Goal: Transaction & Acquisition: Purchase product/service

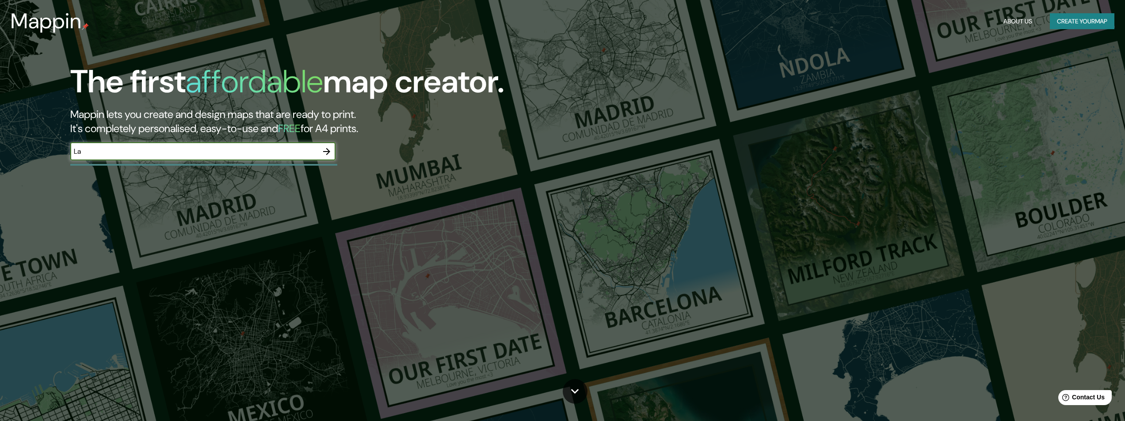
type input "La Rochelle France"
click at [326, 152] on icon "button" at bounding box center [326, 151] width 11 height 11
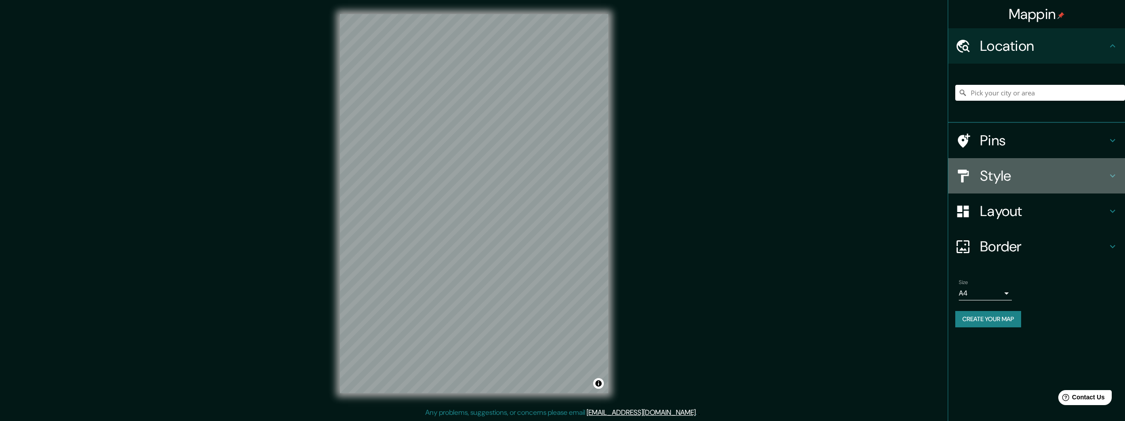
click at [985, 176] on h4 "Style" at bounding box center [1043, 176] width 127 height 18
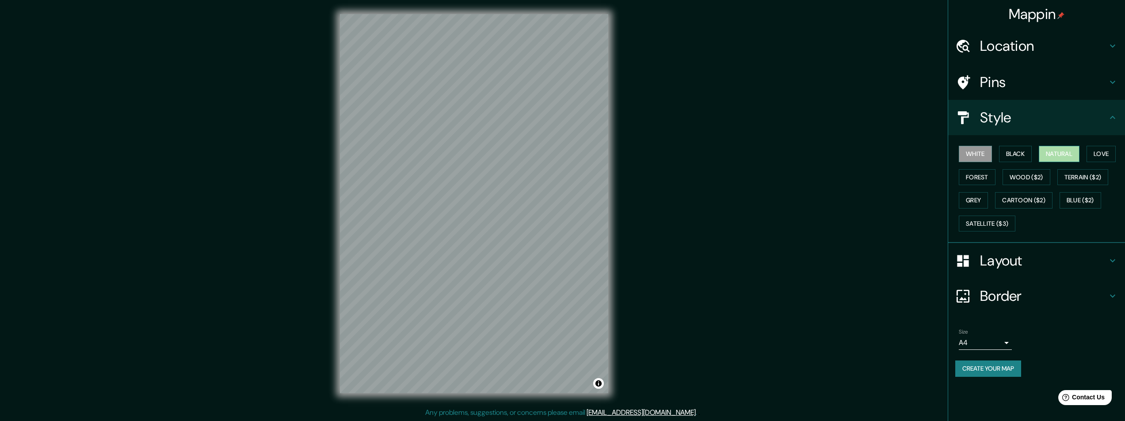
click at [1058, 153] on button "Natural" at bounding box center [1059, 154] width 41 height 16
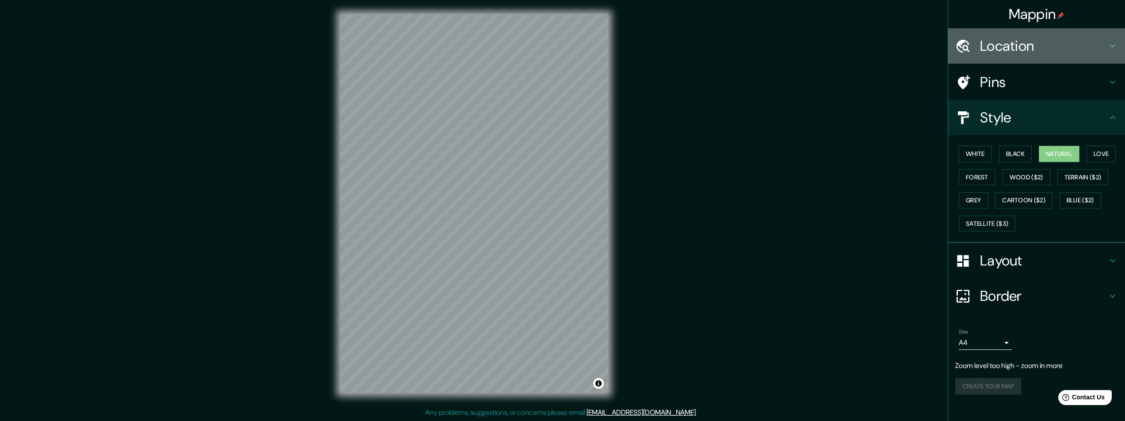
click at [979, 47] on div at bounding box center [967, 45] width 25 height 15
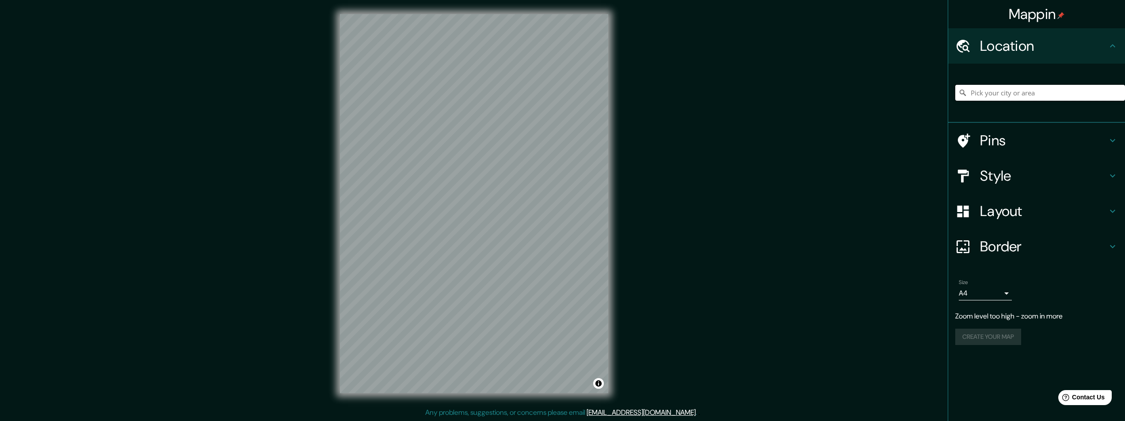
click at [968, 90] on input "Pick your city or area" at bounding box center [1040, 93] width 170 height 16
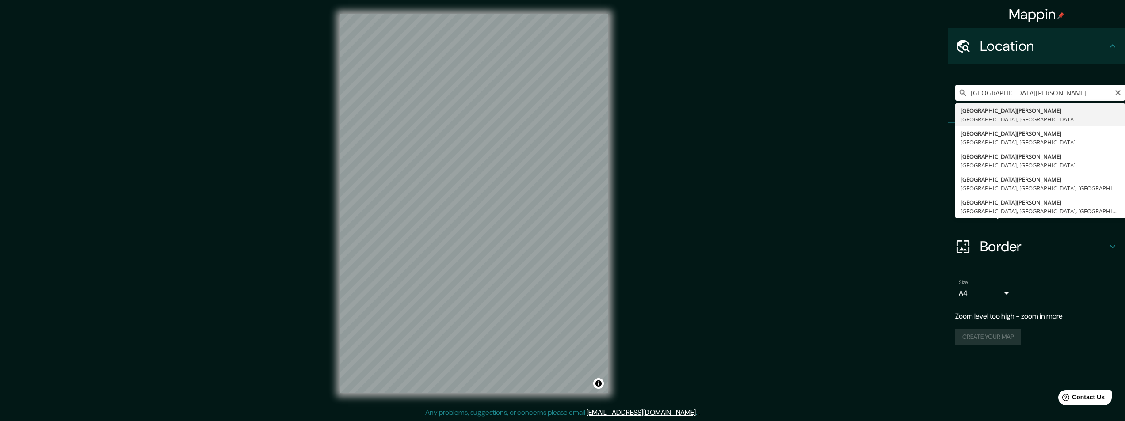
type input "La Rochelle, Charente-Maritime, France"
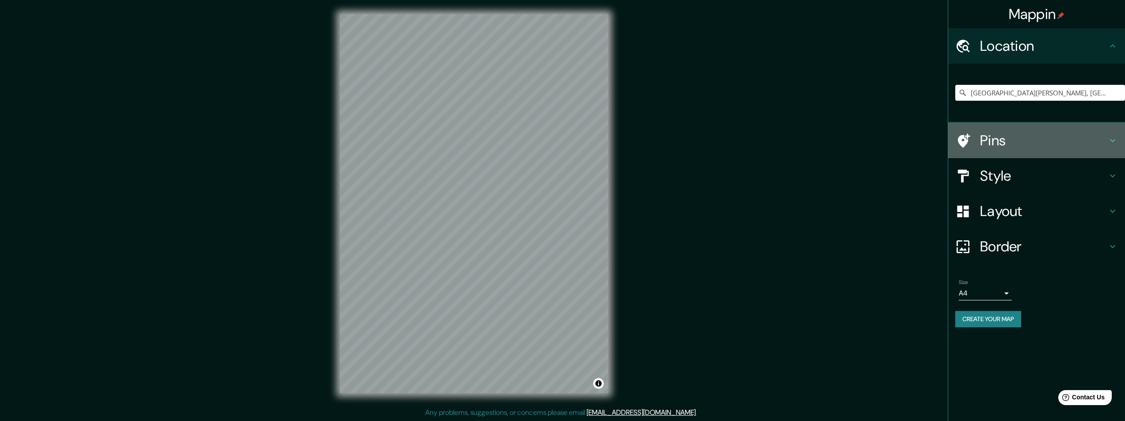
click at [989, 137] on h4 "Pins" at bounding box center [1043, 141] width 127 height 18
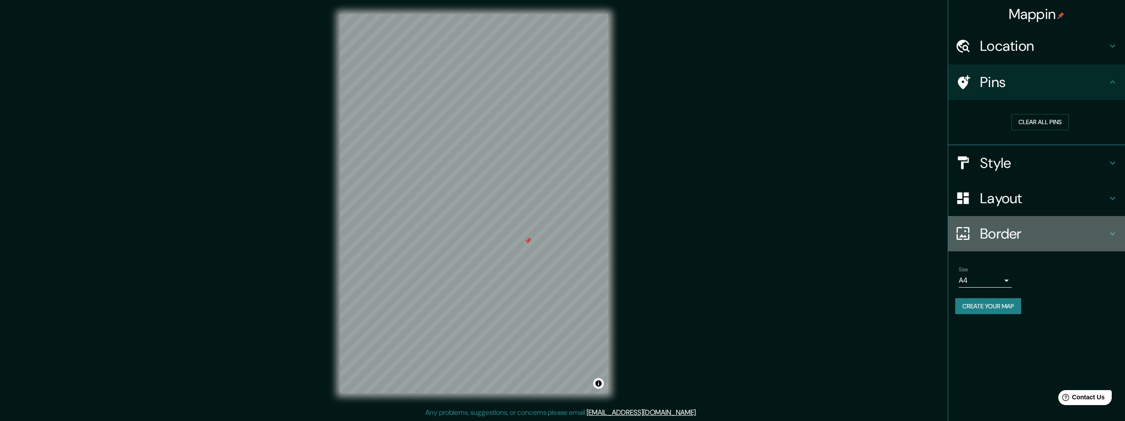
click at [995, 232] on h4 "Border" at bounding box center [1043, 234] width 127 height 18
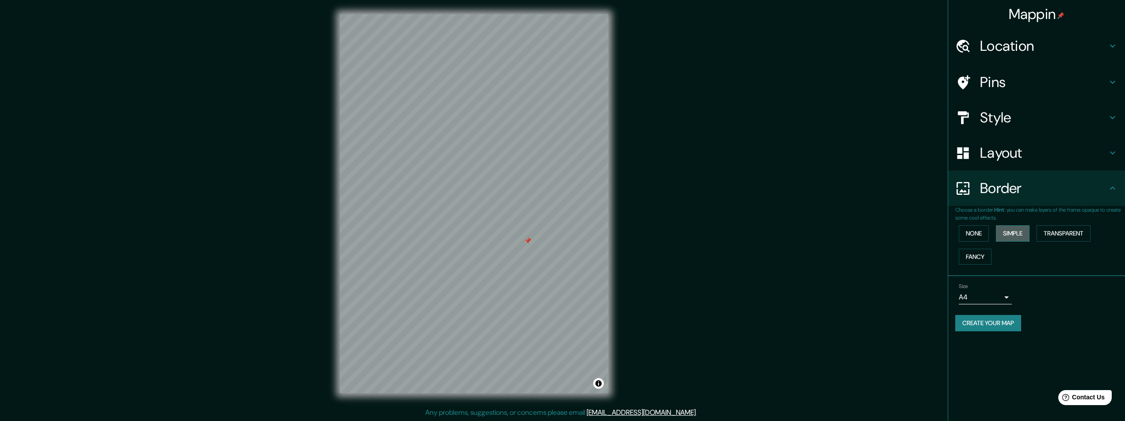
click at [1017, 233] on button "Simple" at bounding box center [1013, 233] width 34 height 16
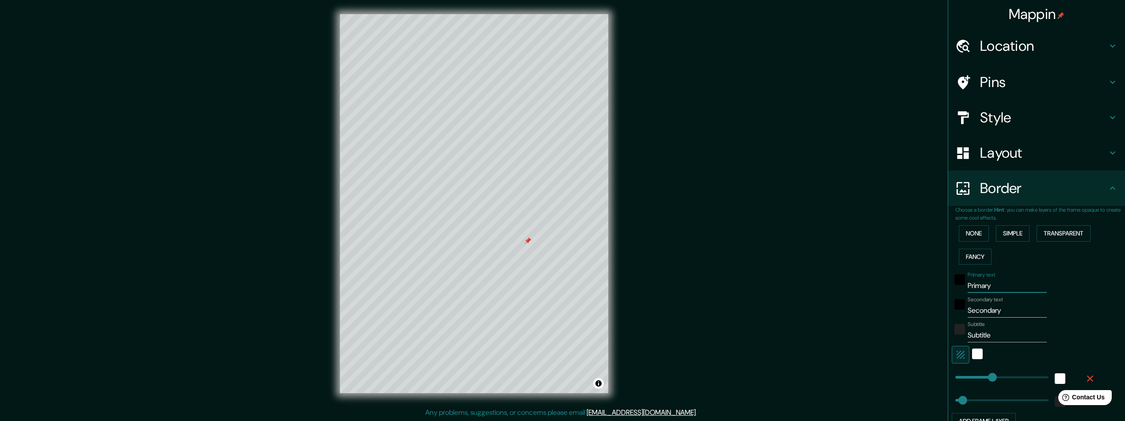
drag, startPoint x: 988, startPoint y: 286, endPoint x: 894, endPoint y: 289, distance: 94.2
click at [894, 289] on div "Mappin Location La Rochelle, Charente-Maritime, France Pins Style Layout Border…" at bounding box center [562, 211] width 1125 height 422
type input "L"
type input "243"
type input "49"
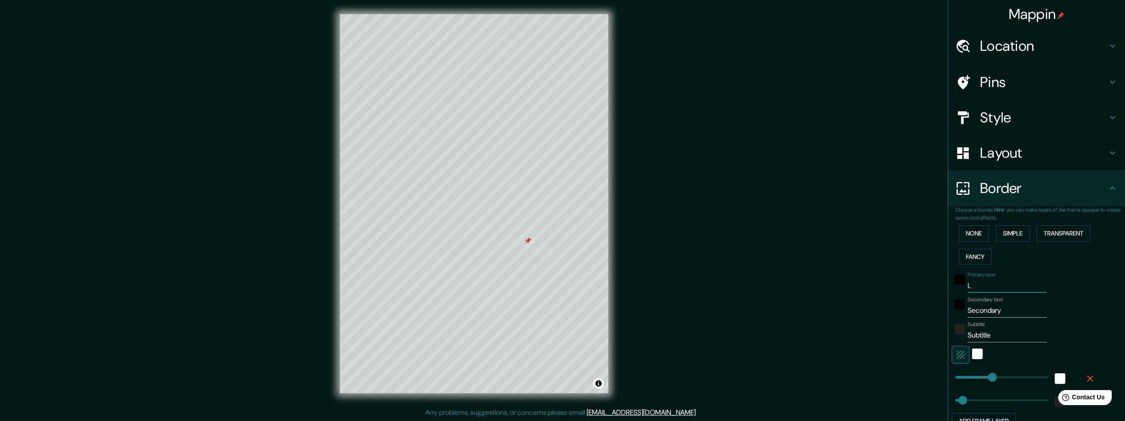
type input "LA"
type input "243"
type input "49"
type input "LA"
type input "243"
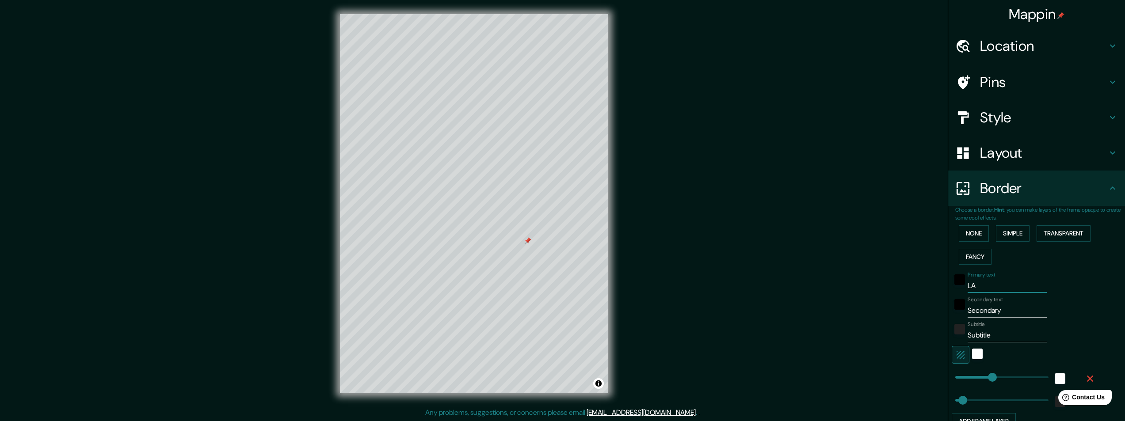
type input "49"
type input "LA R"
type input "243"
type input "49"
type input "LA RO"
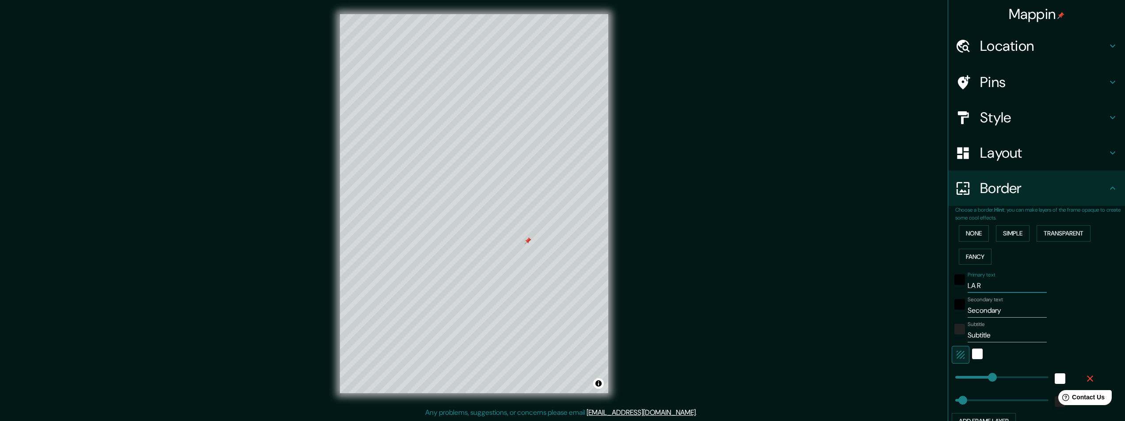
type input "243"
type input "49"
type input "LA ROC"
type input "243"
type input "49"
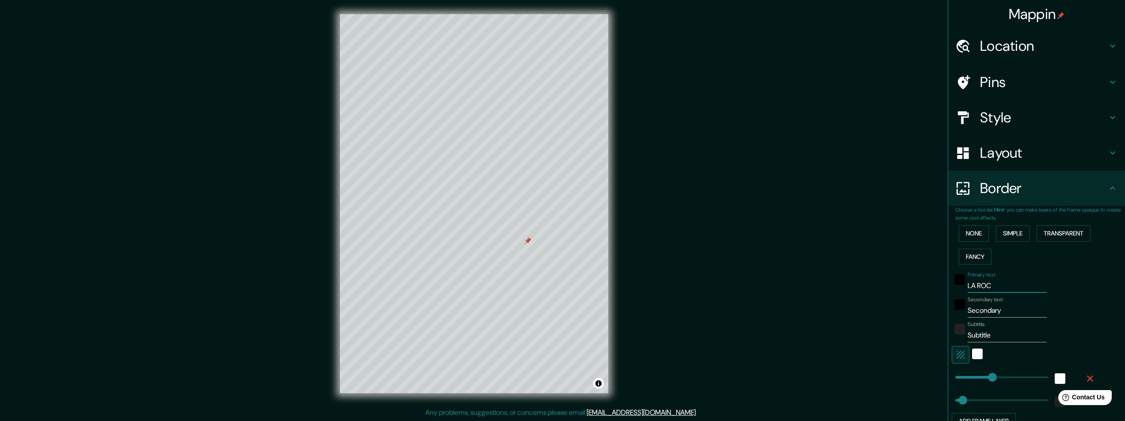
type input "LA ROCH"
type input "243"
type input "49"
type input "LA ROCHE"
type input "243"
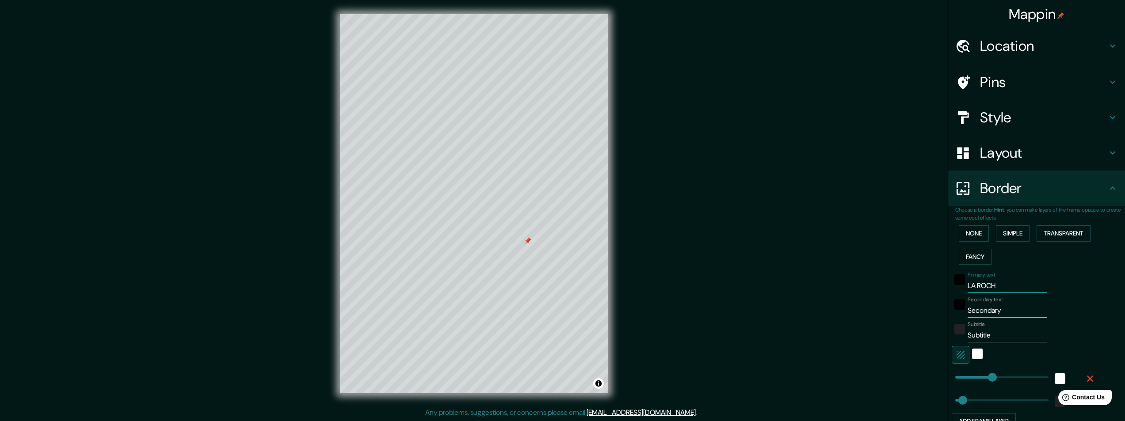
type input "49"
type input "LA ROCHEL"
type input "243"
type input "49"
type input "LA ROCHELL"
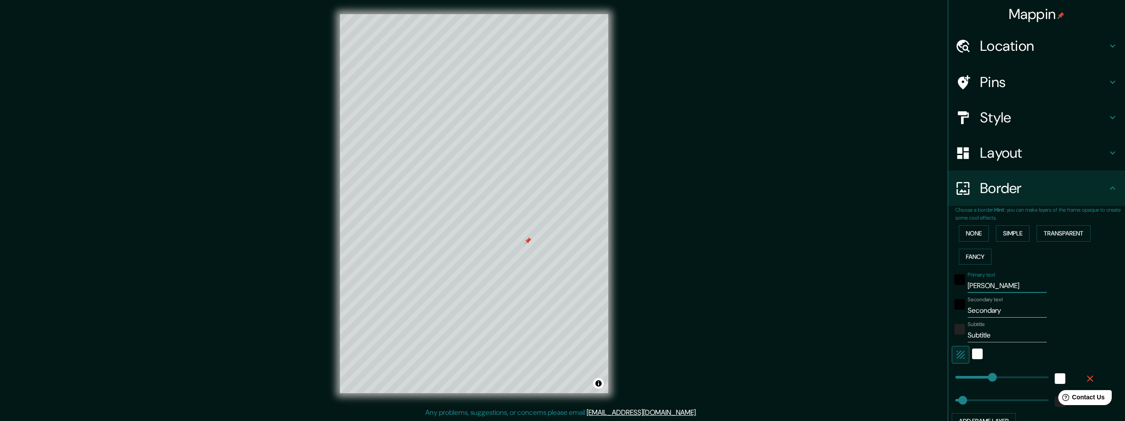
type input "243"
type input "49"
type input "LA ROCHELLE"
type input "243"
type input "49"
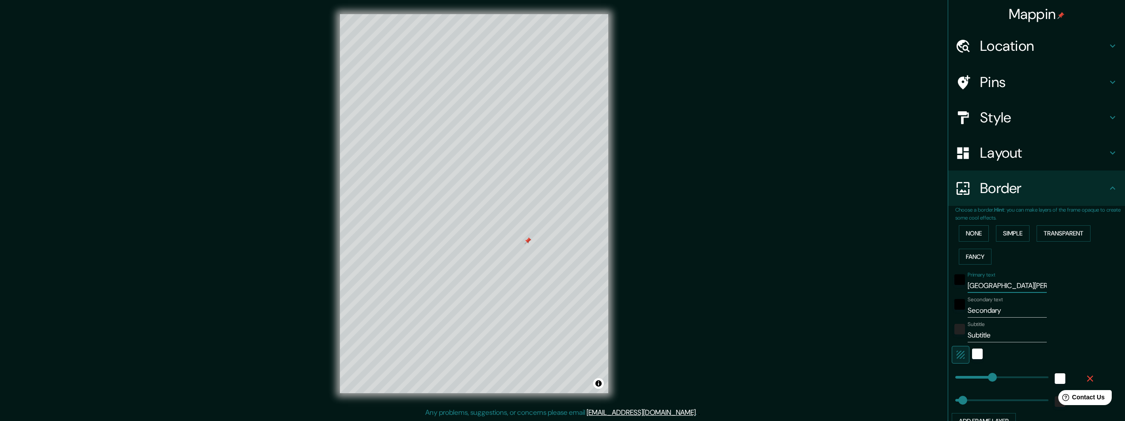
type input "LA ROCHELLE"
drag, startPoint x: 998, startPoint y: 311, endPoint x: 913, endPoint y: 311, distance: 84.9
click at [913, 311] on div "Mappin Location La Rochelle, Charente-Maritime, France Pins Style Layout Border…" at bounding box center [562, 211] width 1125 height 422
type input "f"
type input "243"
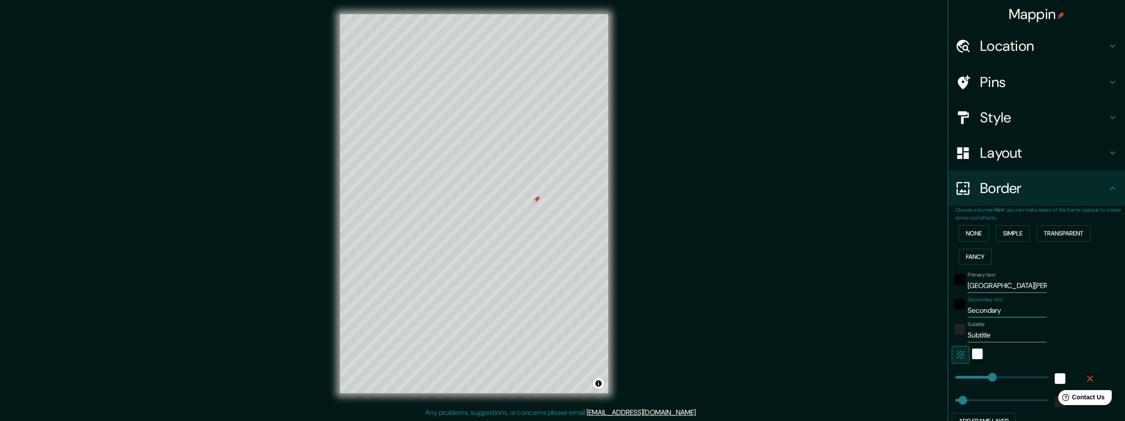
type input "49"
type input "fr"
type input "243"
type input "49"
type input "fra"
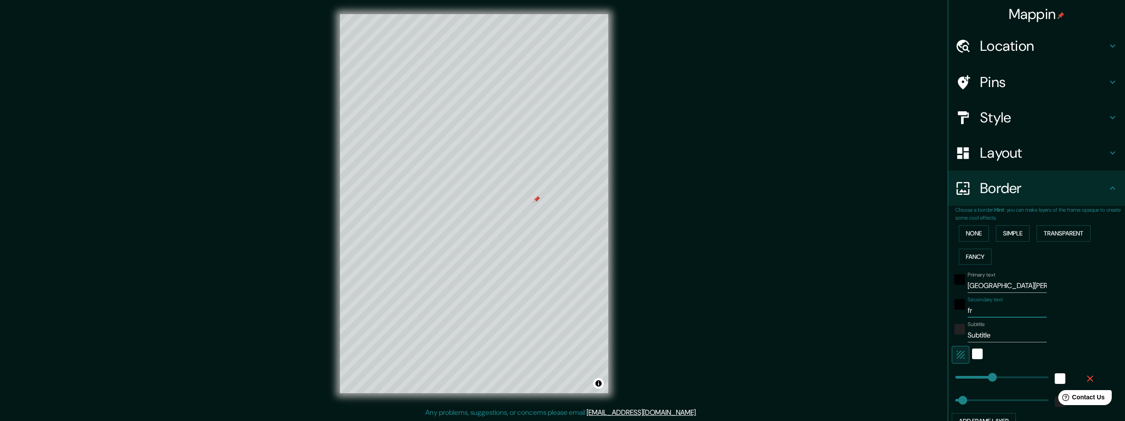
type input "243"
type input "49"
type input "fran"
type input "243"
type input "49"
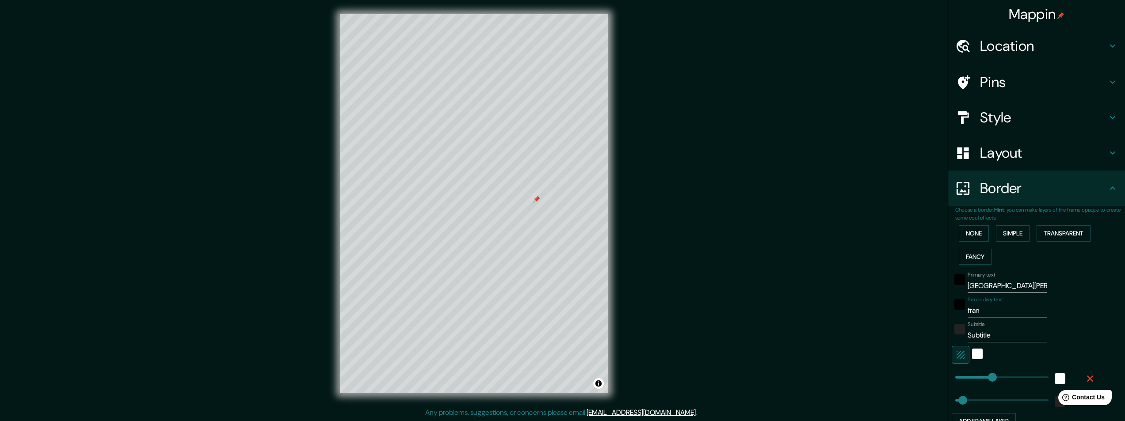
type input "franc"
type input "243"
type input "49"
type input "france"
type input "243"
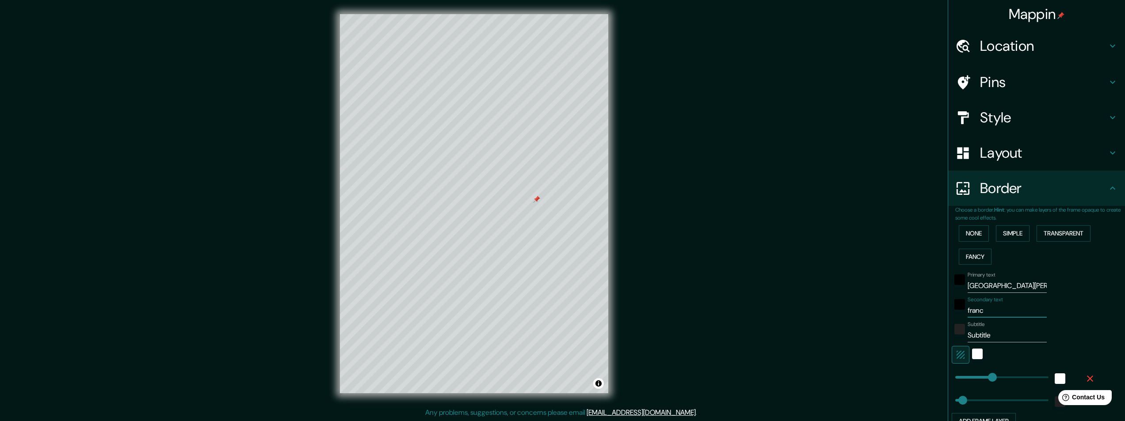
type input "49"
type input "france"
drag, startPoint x: 990, startPoint y: 335, endPoint x: 772, endPoint y: 321, distance: 218.4
click at [778, 321] on div "Mappin Location La Rochelle, Charente-Maritime, France Pins Style Layout Border…" at bounding box center [562, 211] width 1125 height 422
type input "4"
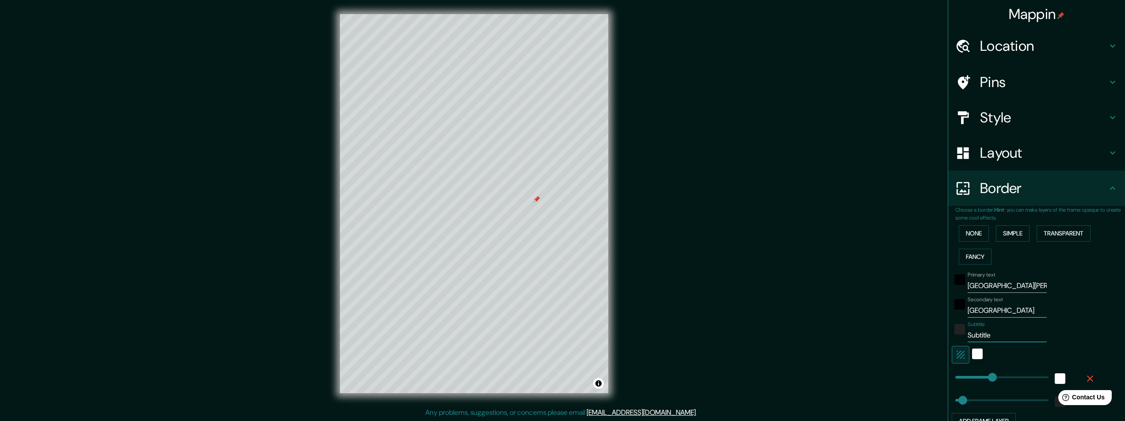
type input "243"
type input "49"
type input "46"
type input "243"
type input "49"
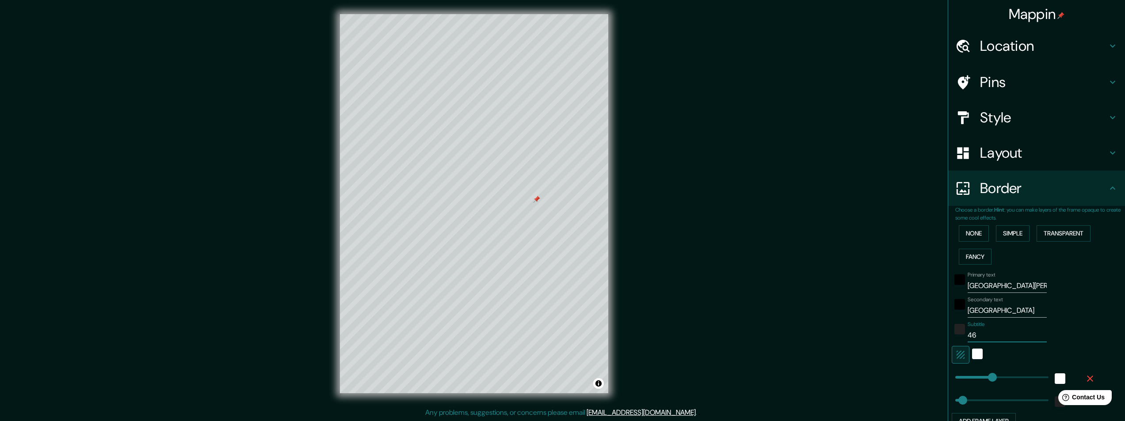
type input "46."
type input "243"
type input "49"
type input "46.1"
type input "243"
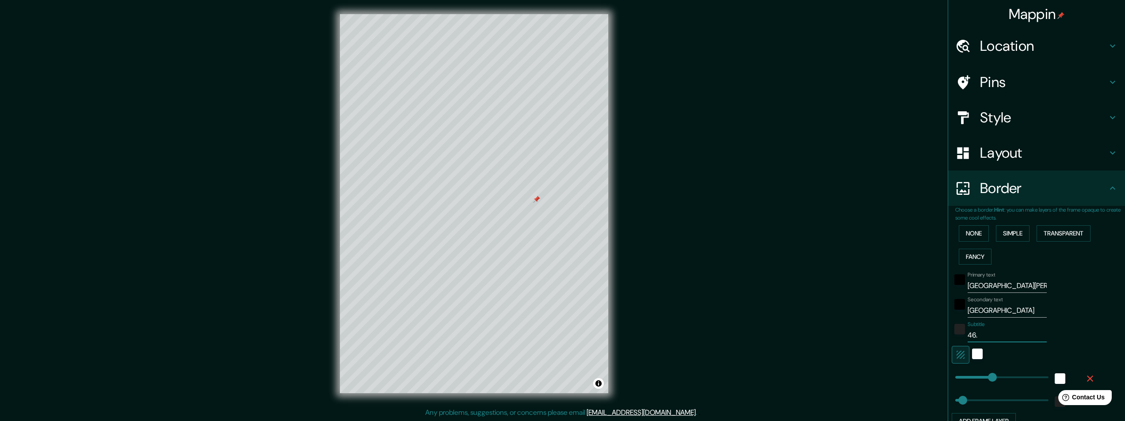
type input "49"
type input "46.16"
type input "243"
type input "49"
type input "46.160"
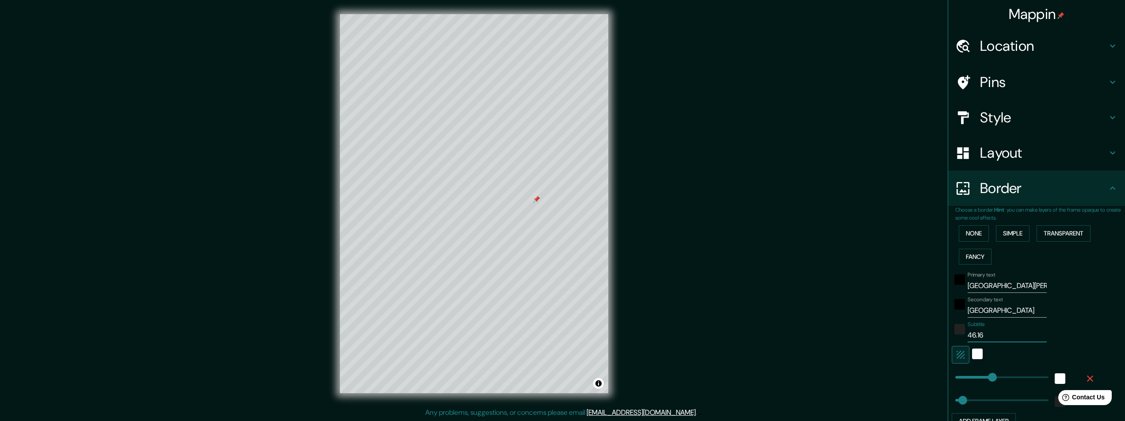
type input "243"
type input "49"
type input "46.160°"
type input "243"
type input "49"
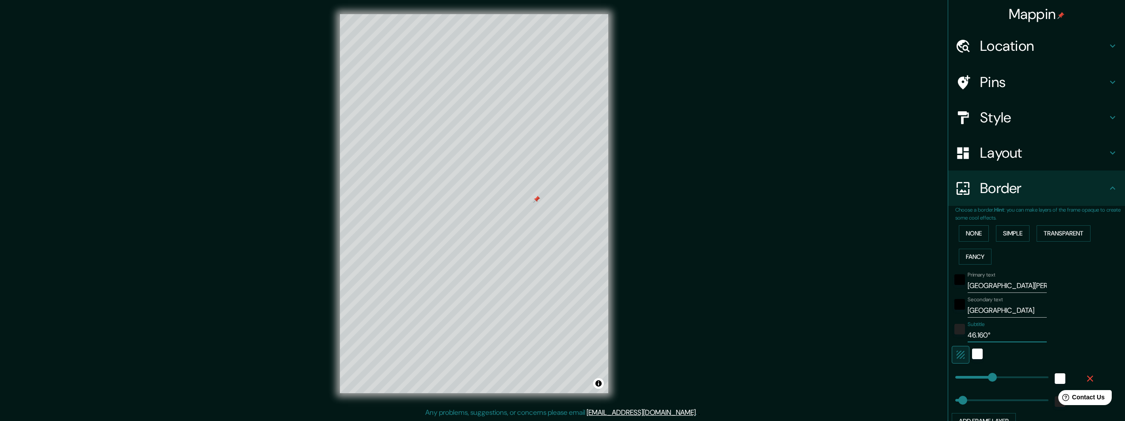
type input "46.160°"
type input "243"
type input "49"
type input "46.160° N"
type input "243"
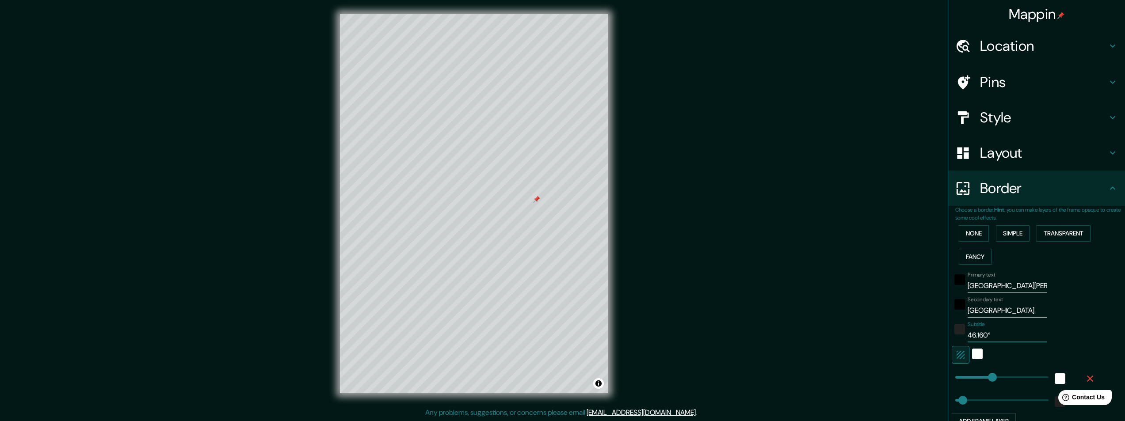
type input "49"
type input "46.160° N"
type input "243"
type input "49"
type input "46.160° N /"
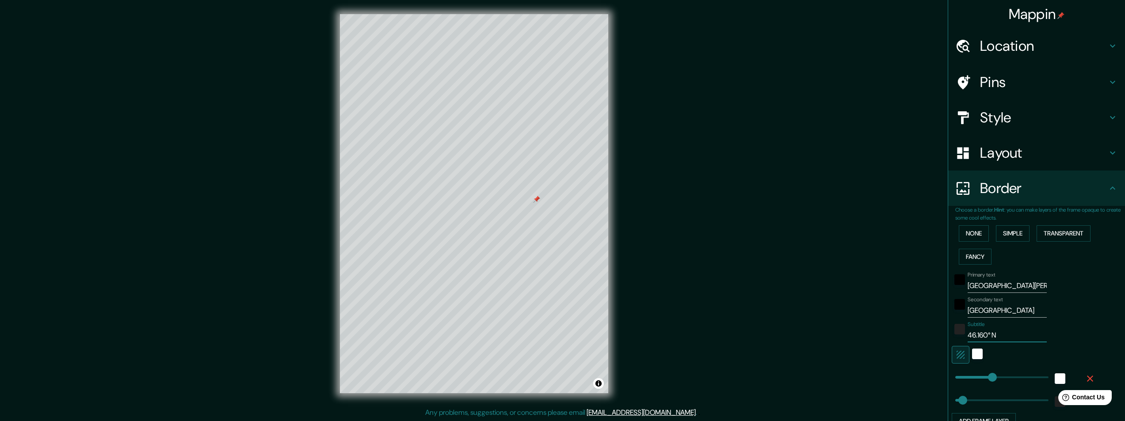
type input "243"
type input "49"
type input "46.160° N /"
type input "243"
type input "49"
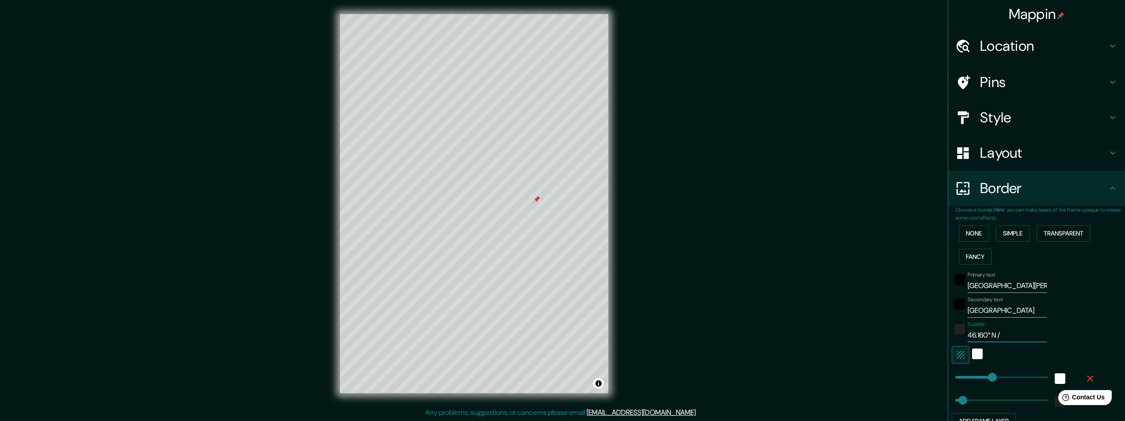
type input "46.160° N / 1"
type input "243"
type input "49"
type input "46.160° N / 1."
type input "243"
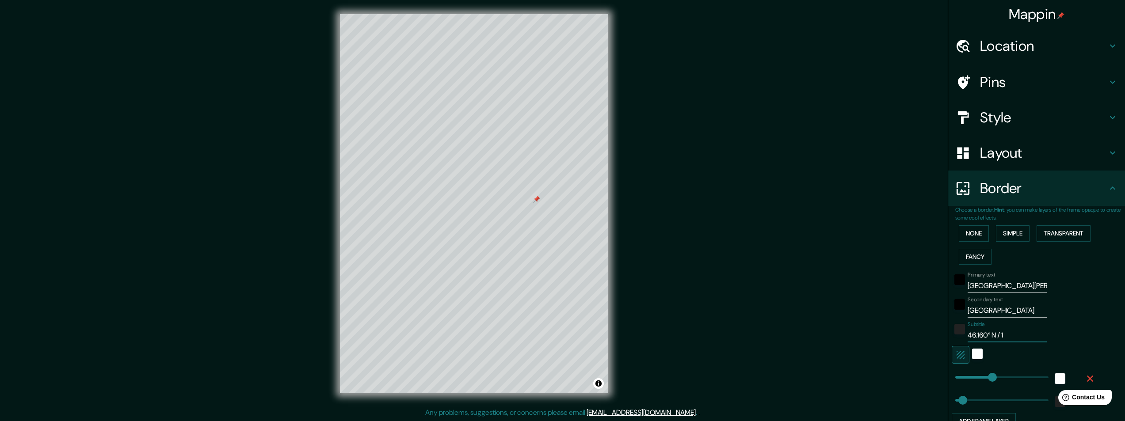
type input "49"
type input "46.160° N / 1.1"
type input "243"
type input "49"
type input "46.160° N / 1.15"
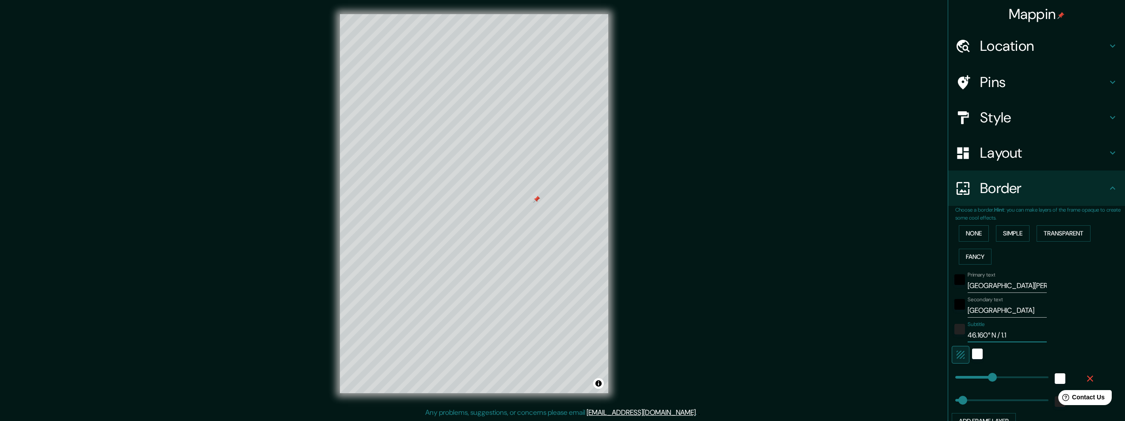
type input "243"
type input "49"
type input "46.160° N / 1.151"
type input "243"
type input "49"
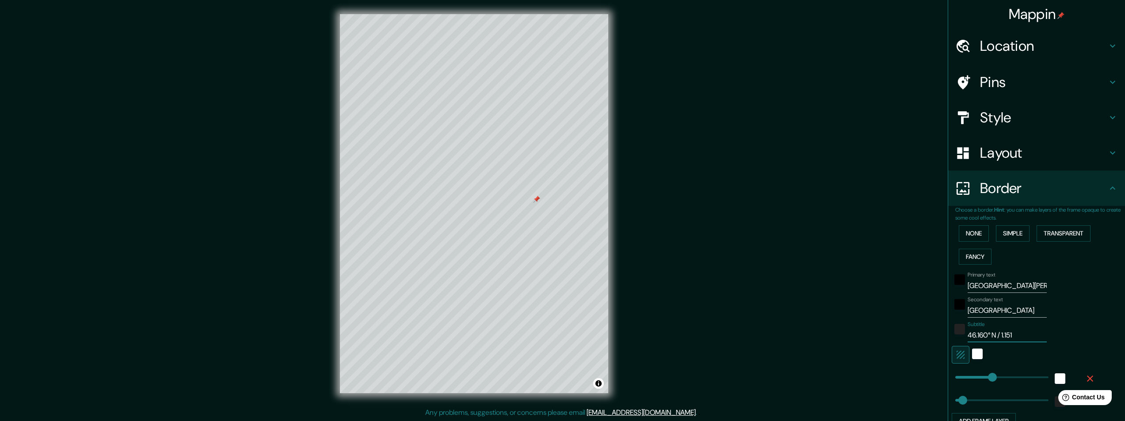
type input "46.160° N / 1.1510"
type input "243"
type input "49"
type input "46.160° N / 1.15101"
type input "243"
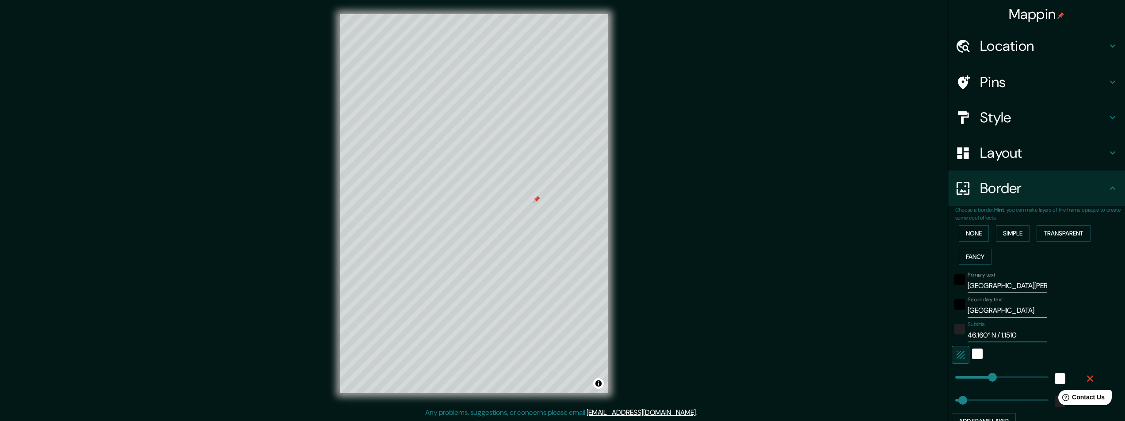
type input "49"
type input "46.160° N / 1.151017"
type input "243"
type input "49"
type input "46.160° N / 1.1510176"
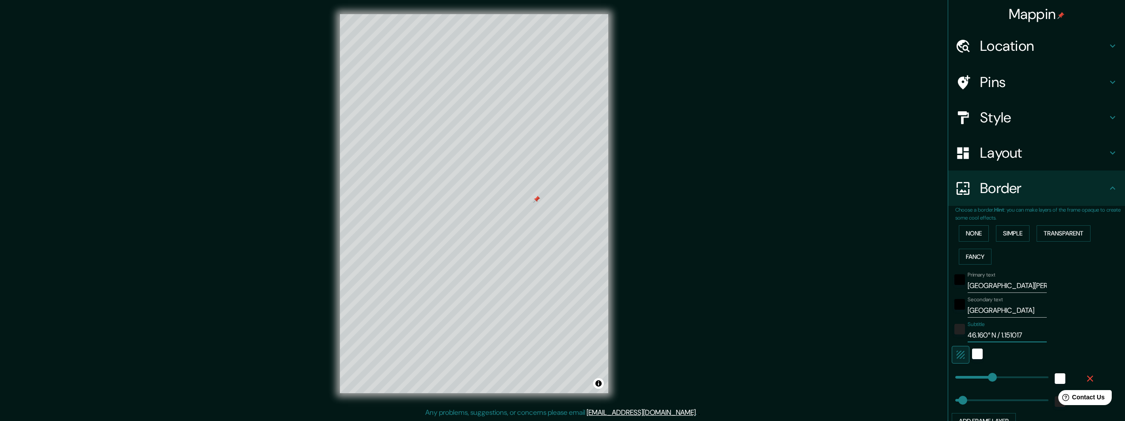
type input "243"
type input "49"
type input "46.160° N / 1.151017"
type input "243"
type input "49"
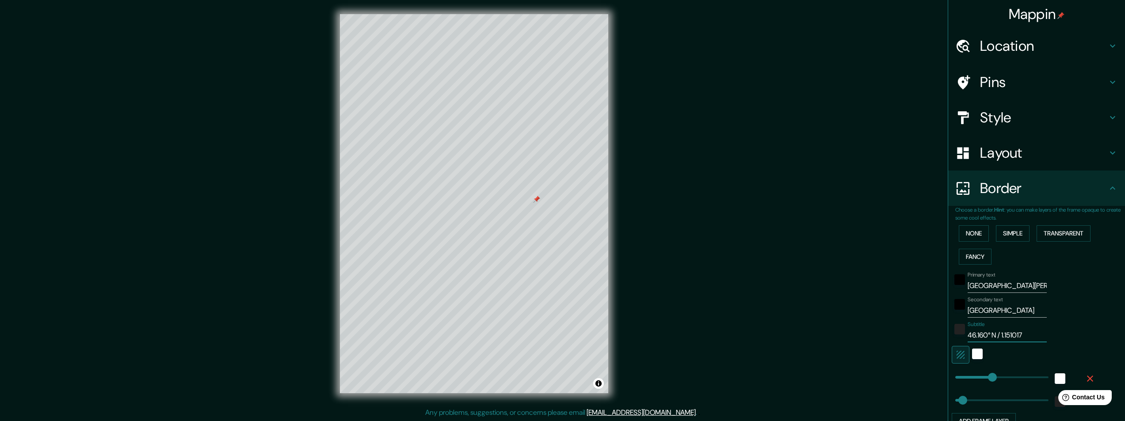
type input "46.160° N / 1.15101"
type input "243"
type input "49"
type input "46.160° N / 1.1510"
type input "243"
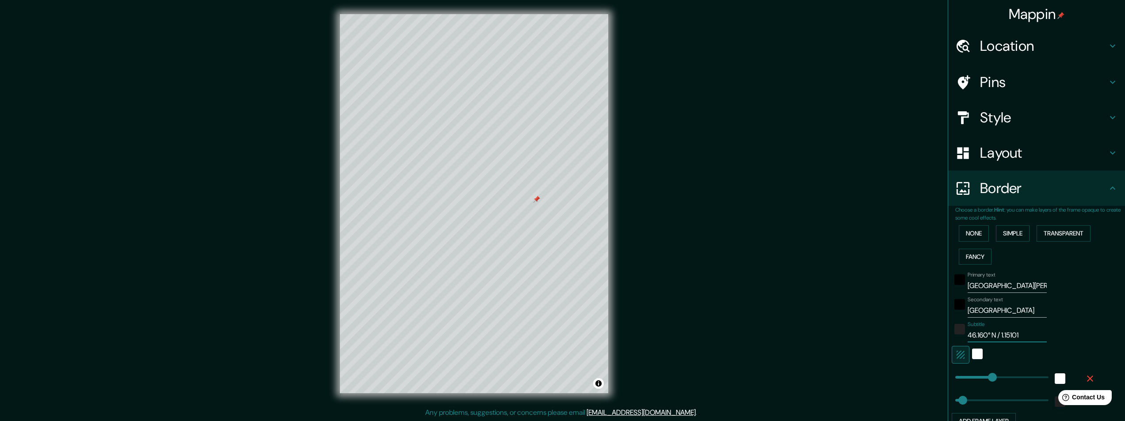
type input "49"
type input "46.160° N / 1.151"
type input "243"
type input "49"
type input "46.160° N / 1.151°"
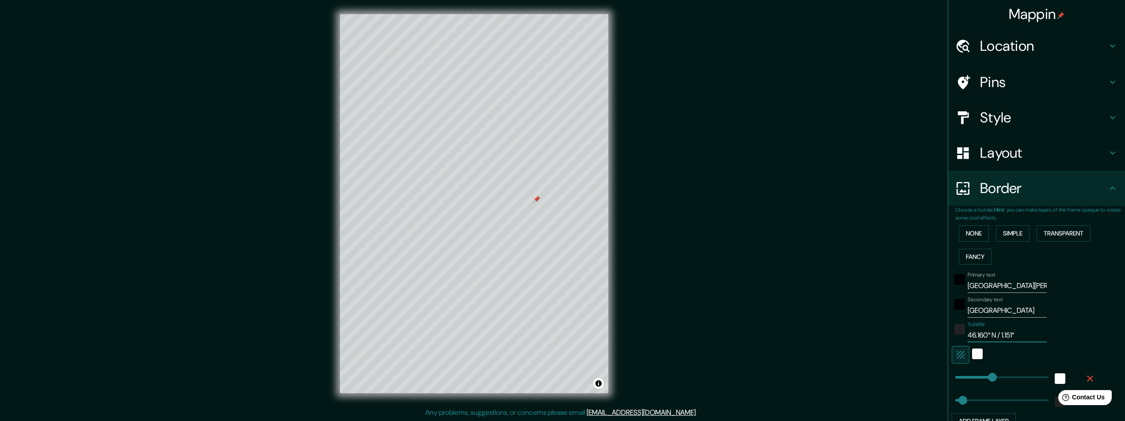
type input "243"
type input "49"
type input "46.160° N / 1.151°"
type input "243"
type input "49"
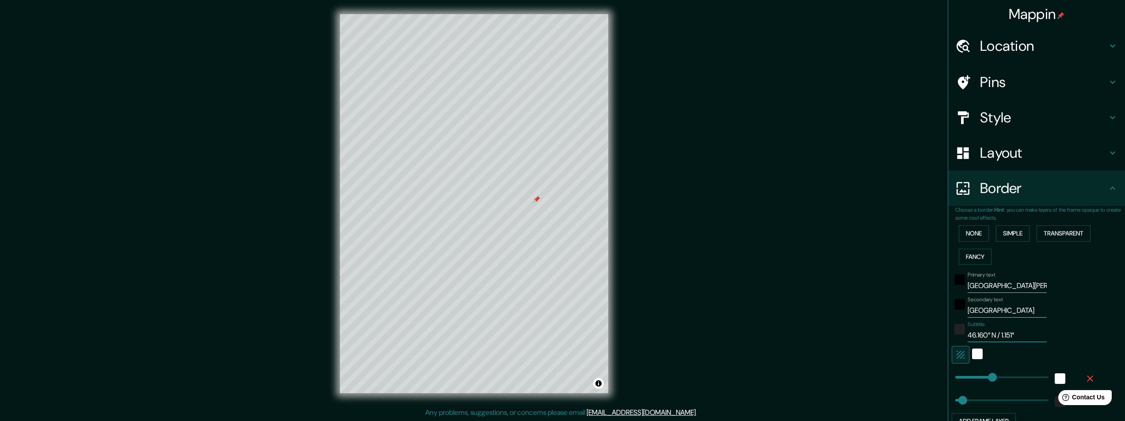
type input "46.160° N / 1.151° W"
type input "243"
type input "49"
type input "243"
type input "46.160° N / 1.151° W"
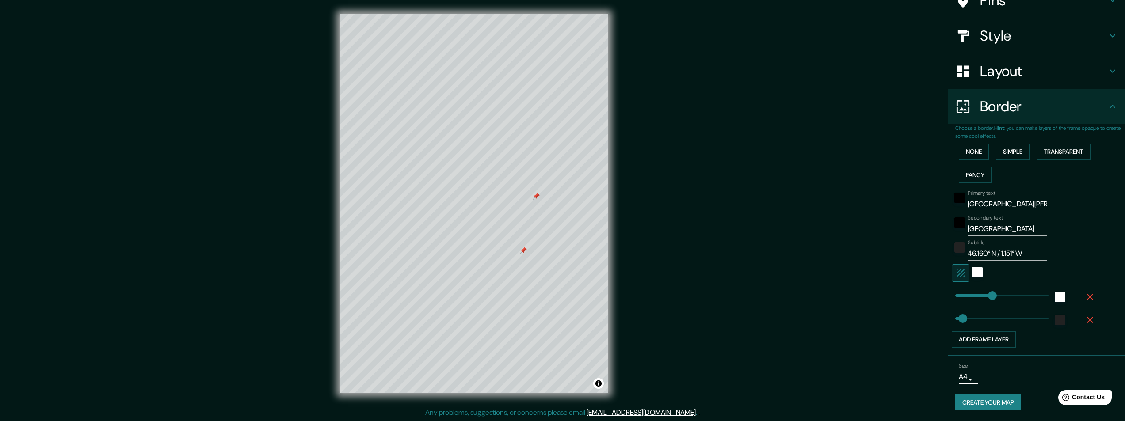
scroll to position [0, 0]
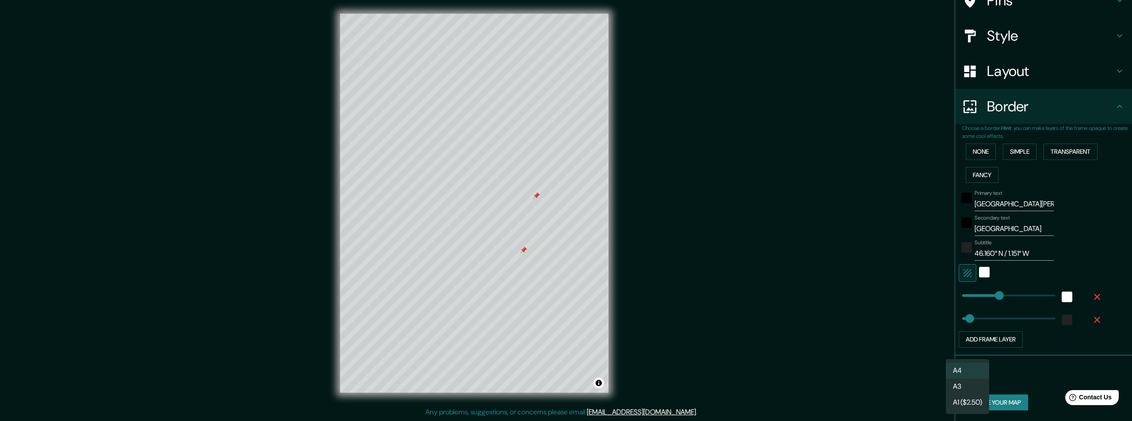
click at [963, 380] on body "Mappin Location La Rochelle, Charente-Maritime, France Pins Style Layout Border…" at bounding box center [566, 210] width 1132 height 421
click at [968, 403] on li "A1 ($2.50)" at bounding box center [966, 403] width 43 height 16
type input "a3"
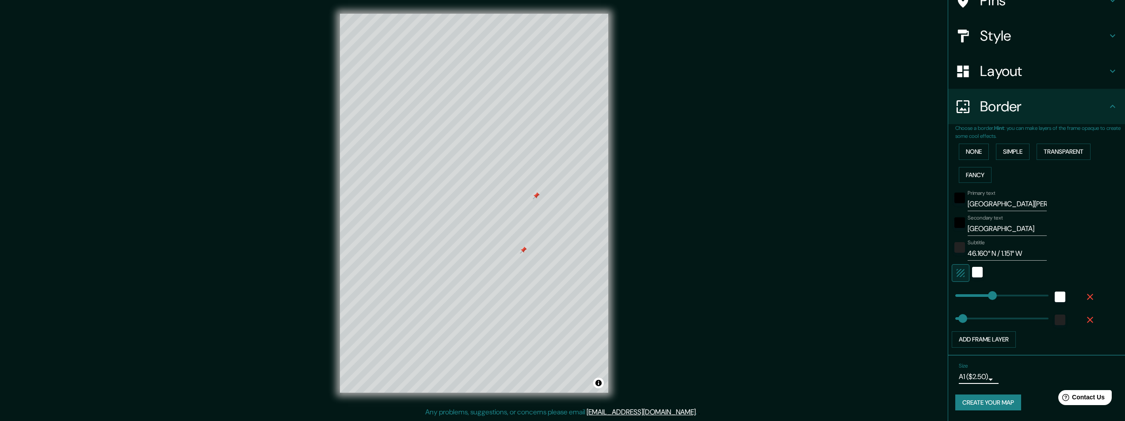
click at [968, 403] on button "Create your map" at bounding box center [988, 403] width 66 height 16
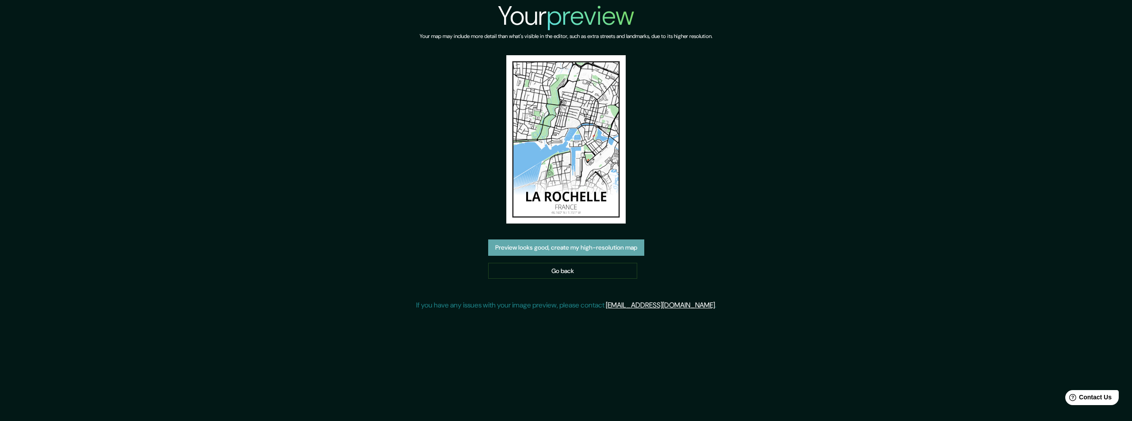
click at [563, 248] on button "Preview looks good, create my high-resolution map" at bounding box center [566, 248] width 156 height 16
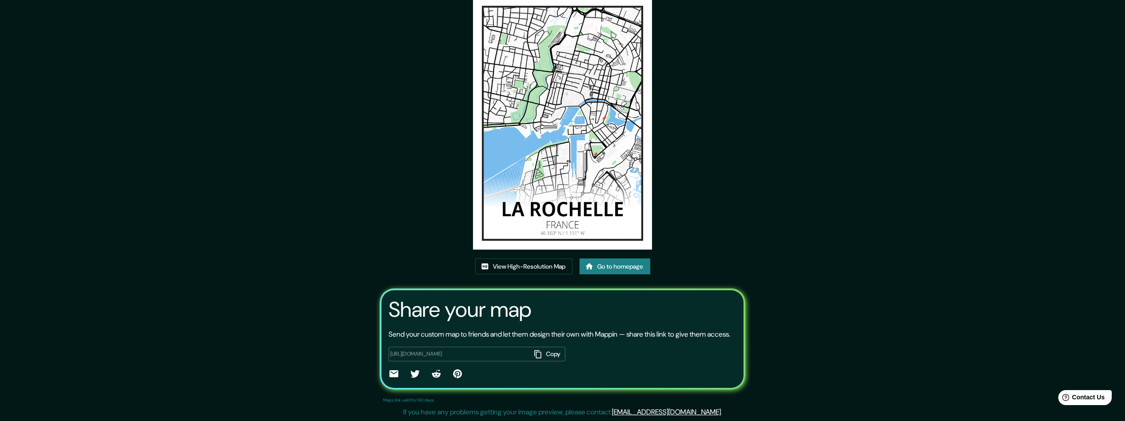
scroll to position [38, 0]
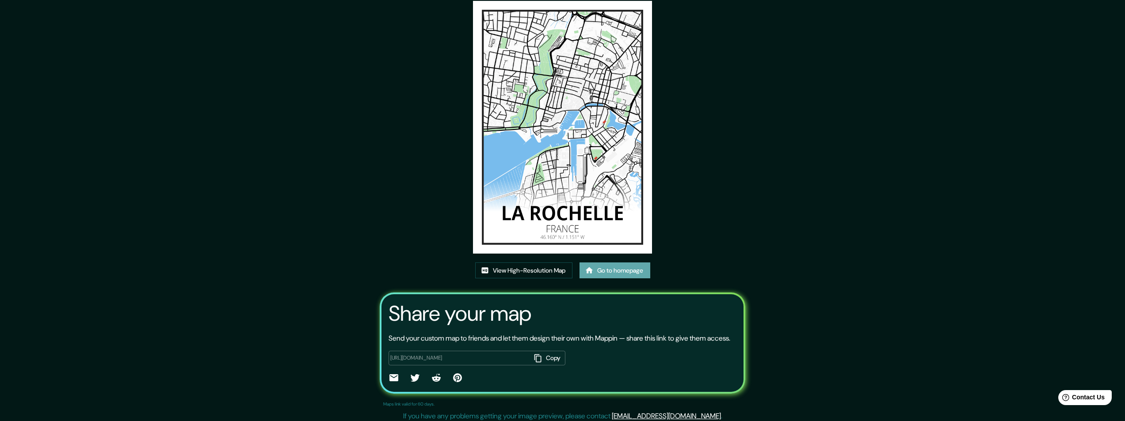
click at [619, 272] on link "Go to homepage" at bounding box center [614, 271] width 71 height 16
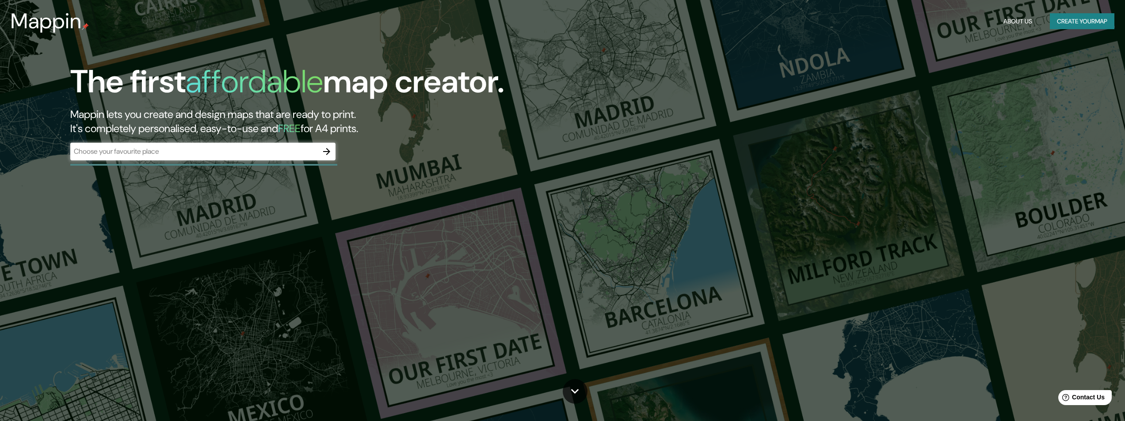
click at [96, 154] on input "text" at bounding box center [194, 151] width 248 height 10
type input "saranda"
click at [326, 153] on icon "button" at bounding box center [326, 151] width 11 height 11
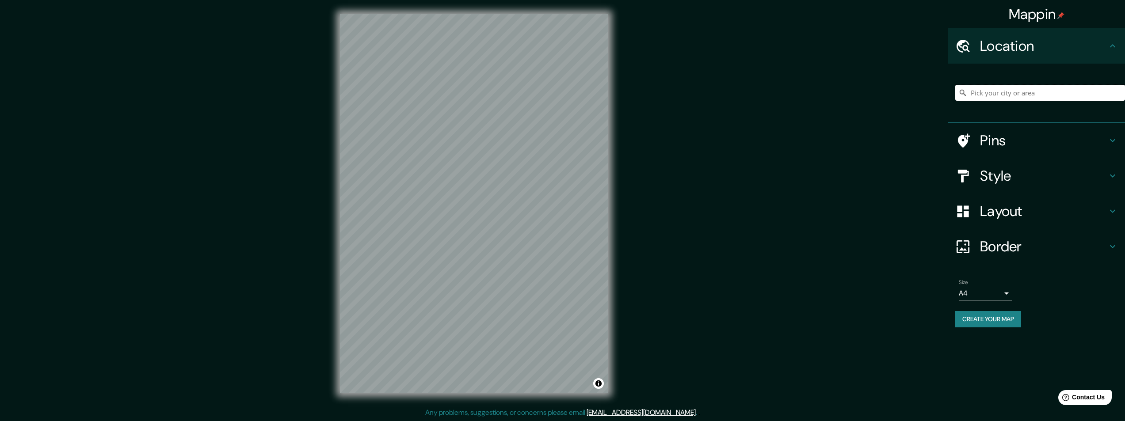
click at [988, 91] on input "Pick your city or area" at bounding box center [1040, 93] width 170 height 16
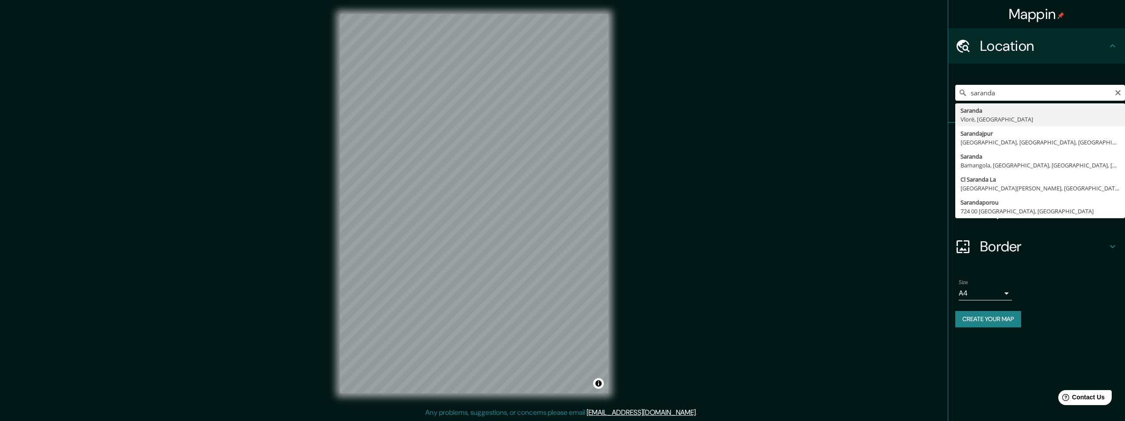
type input "Saranda, Vlorë, Albania"
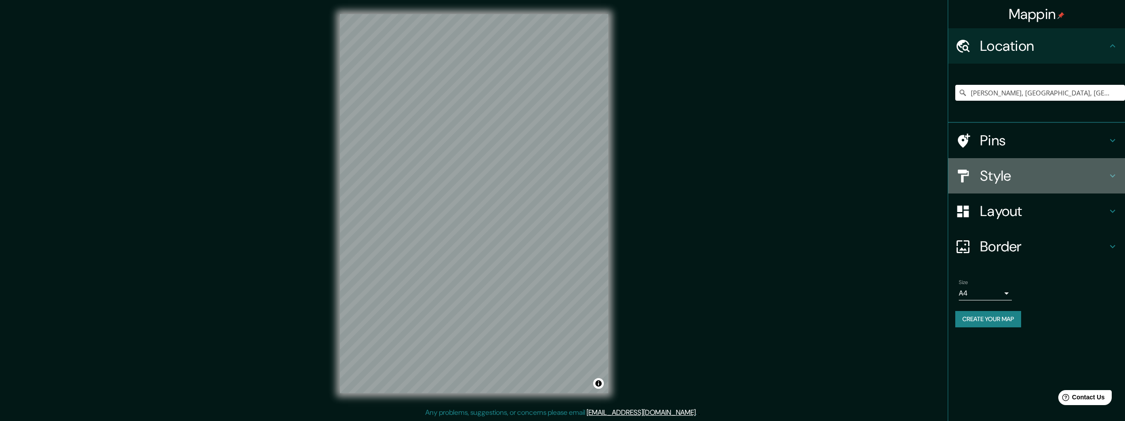
click at [1001, 179] on h4 "Style" at bounding box center [1043, 176] width 127 height 18
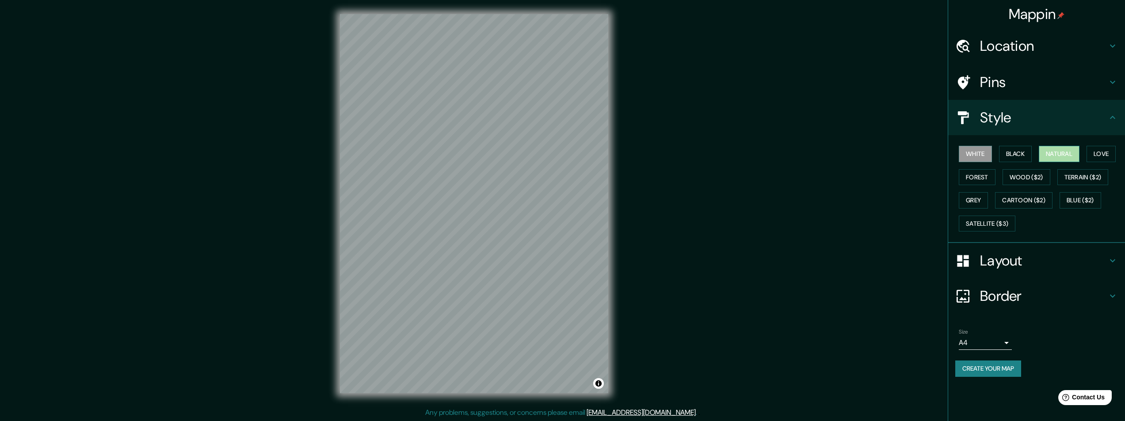
click at [1055, 154] on button "Natural" at bounding box center [1059, 154] width 41 height 16
drag, startPoint x: 461, startPoint y: 238, endPoint x: 460, endPoint y: 225, distance: 12.8
click at [460, 225] on div at bounding box center [461, 222] width 7 height 7
click at [464, 222] on div at bounding box center [461, 222] width 7 height 7
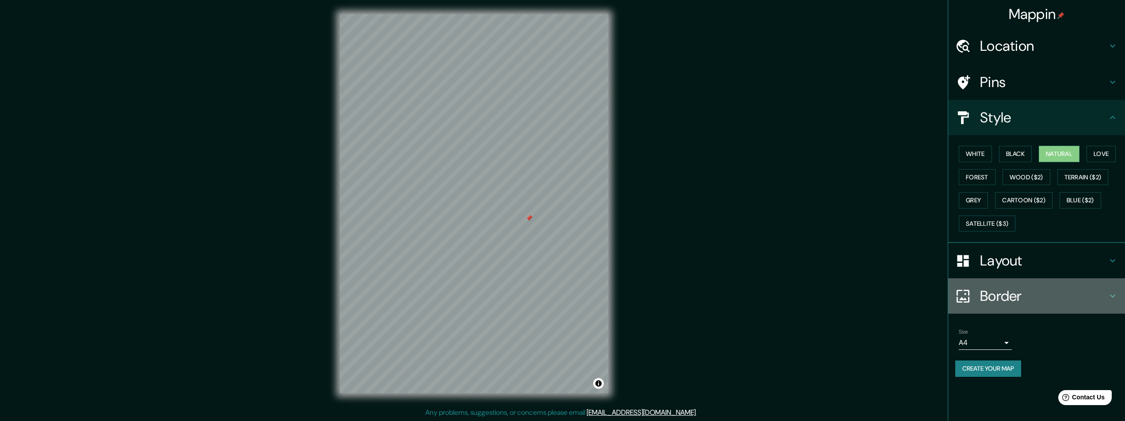
click at [1004, 297] on h4 "Border" at bounding box center [1043, 296] width 127 height 18
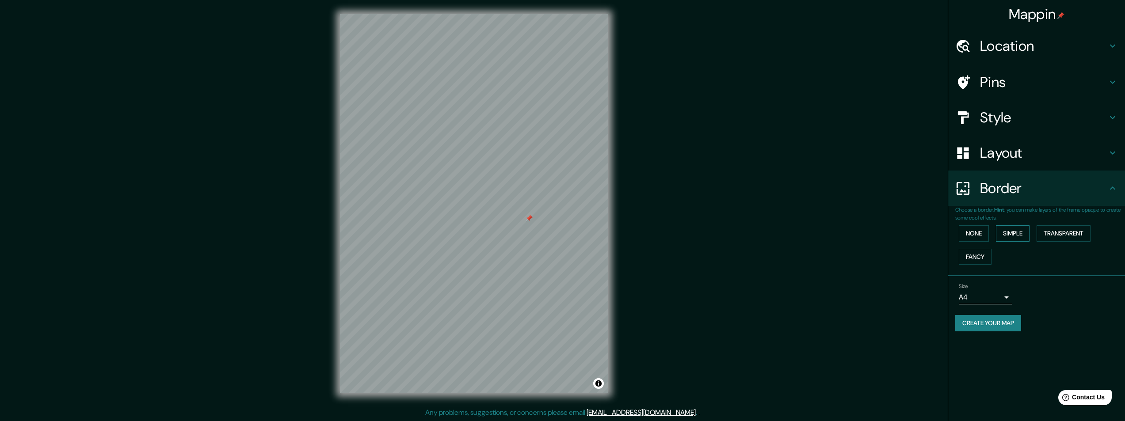
click at [1011, 232] on button "Simple" at bounding box center [1013, 233] width 34 height 16
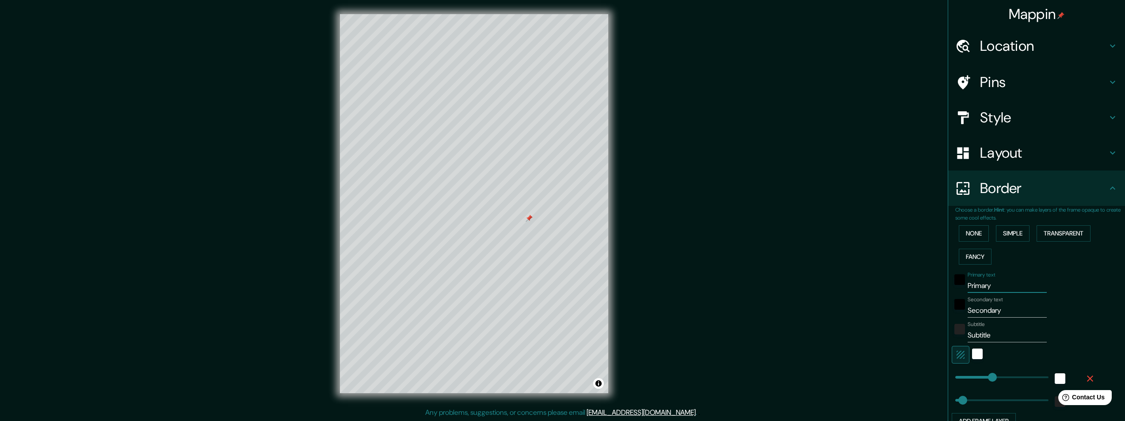
drag, startPoint x: 991, startPoint y: 285, endPoint x: 858, endPoint y: 275, distance: 133.4
click at [858, 275] on div "Mappin Location Saranda, Vlorë, Albania Pins Style Layout Border Choose a borde…" at bounding box center [562, 211] width 1125 height 422
type input "s"
type input "243"
type input "49"
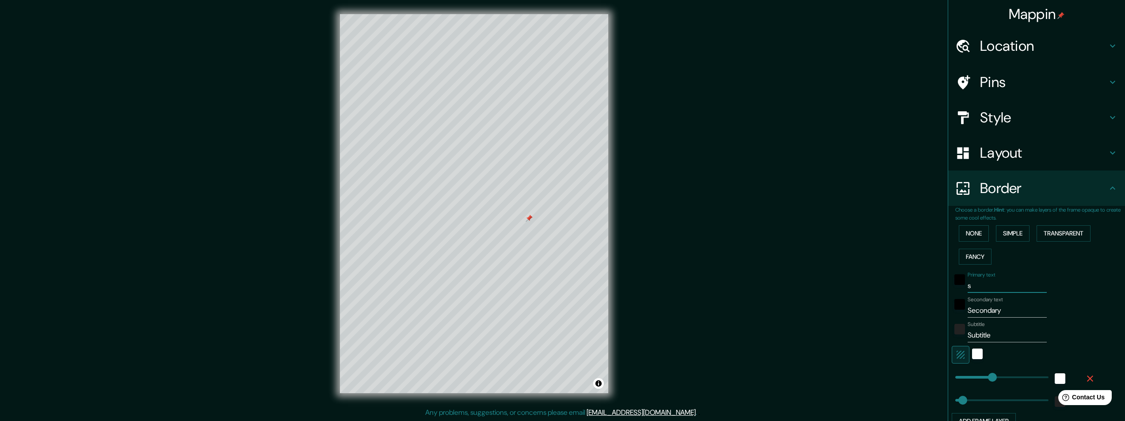
type input "sa"
type input "243"
type input "49"
type input "sar"
type input "243"
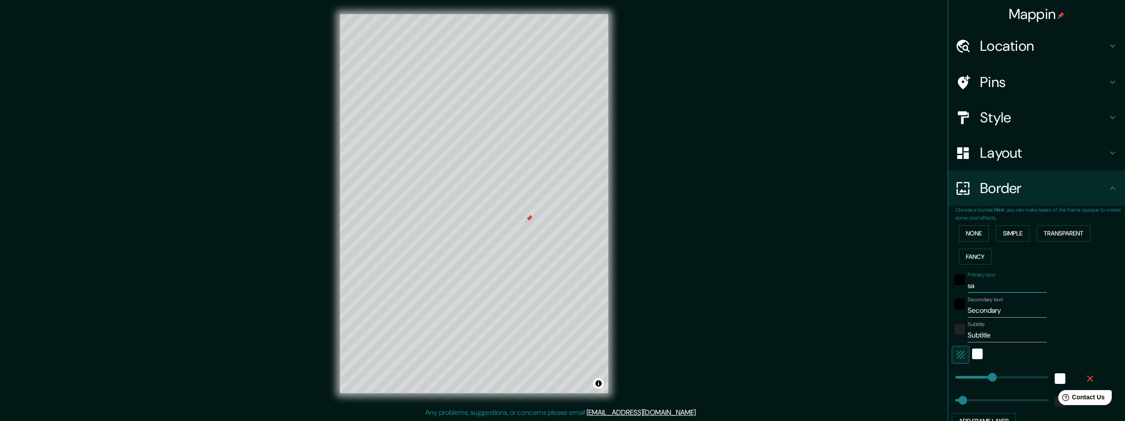
type input "49"
type input "sara"
type input "243"
type input "49"
type input "saran"
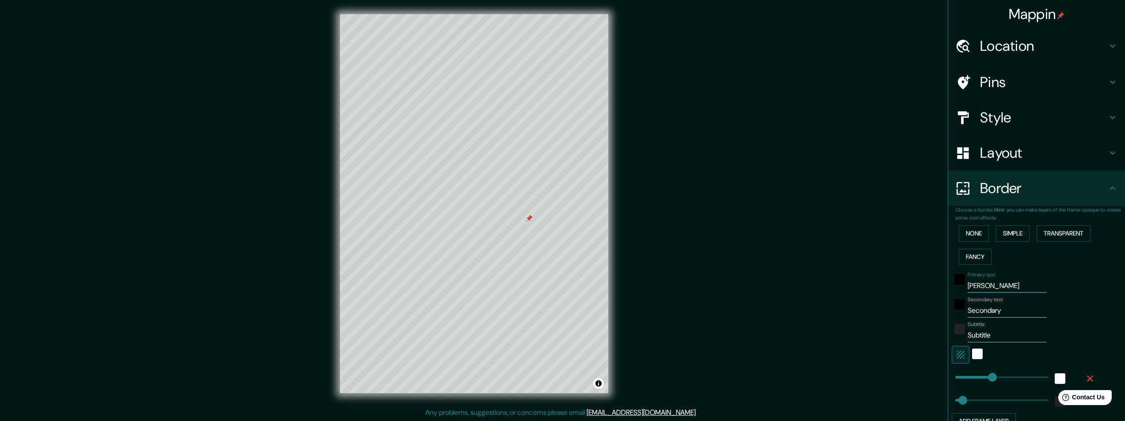
type input "243"
type input "49"
type input "sarand"
type input "243"
type input "49"
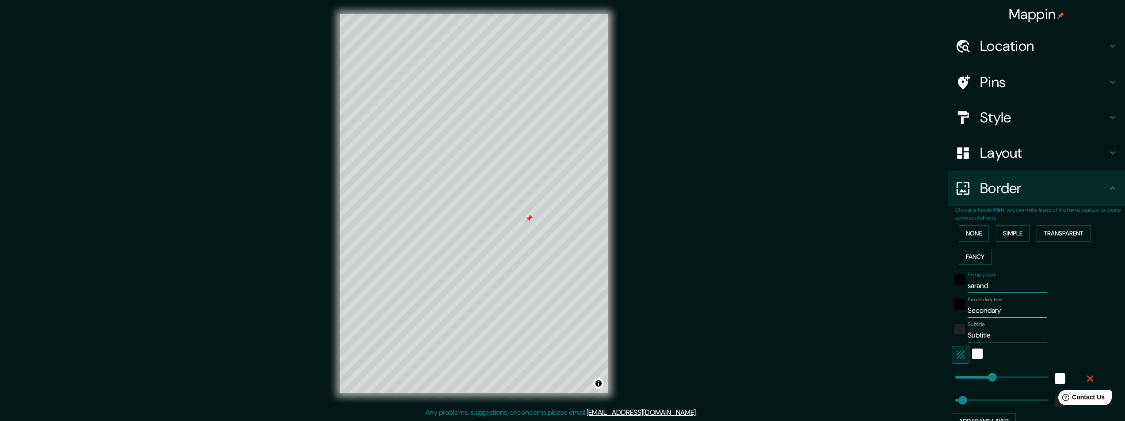
type input "saranda"
type input "243"
type input "49"
type input "saranda"
drag, startPoint x: 998, startPoint y: 311, endPoint x: 853, endPoint y: 299, distance: 145.9
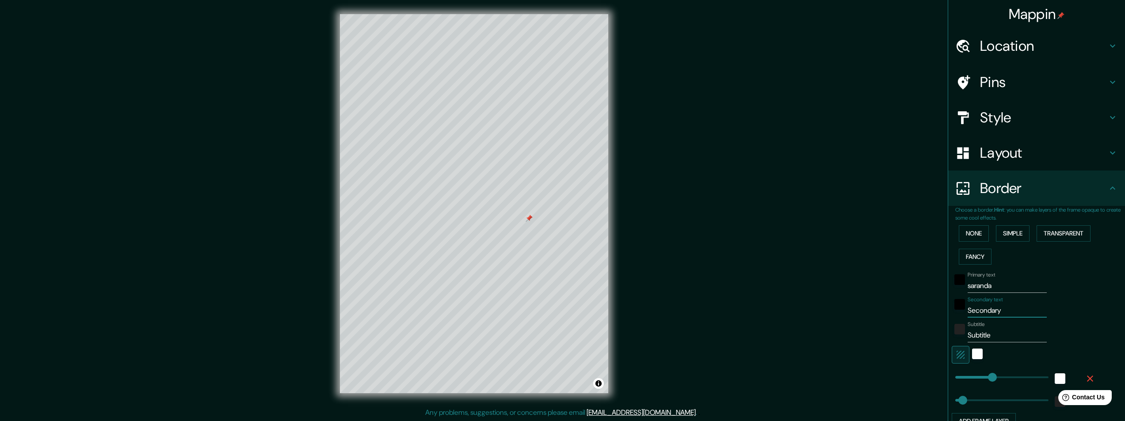
click at [867, 302] on div "Mappin Location Saranda, Vlorë, Albania Pins Style Layout Border Choose a borde…" at bounding box center [562, 211] width 1125 height 422
type input "a"
type input "243"
type input "49"
type input "al"
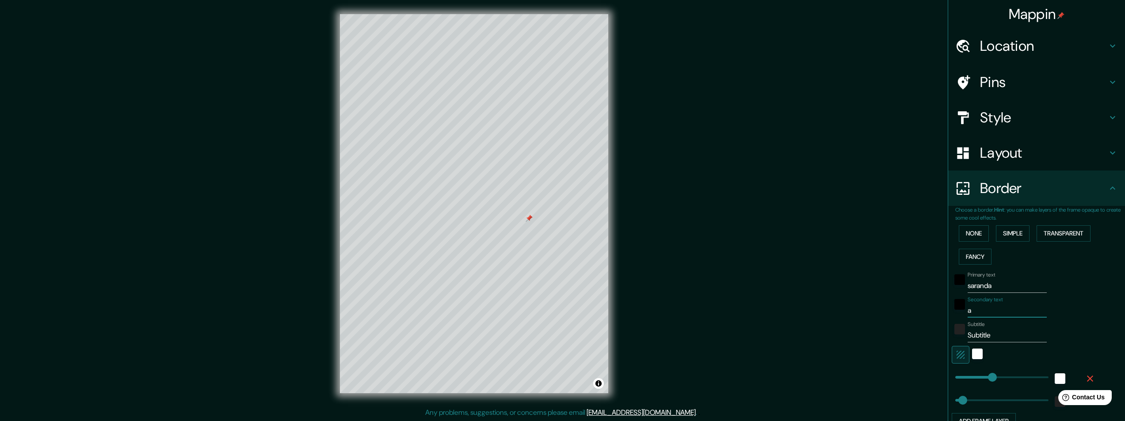
type input "243"
type input "49"
type input "alb"
type input "243"
type input "49"
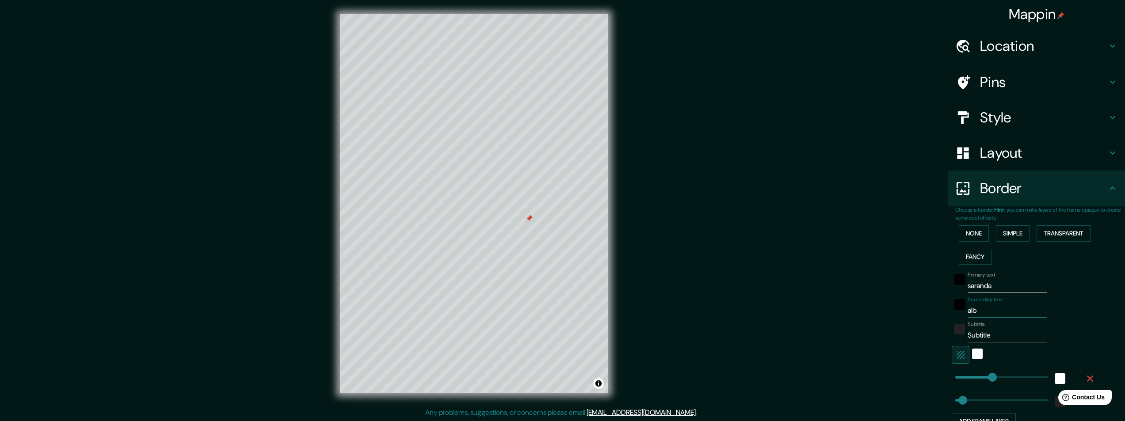
type input "alba"
type input "243"
type input "49"
type input "alban"
type input "243"
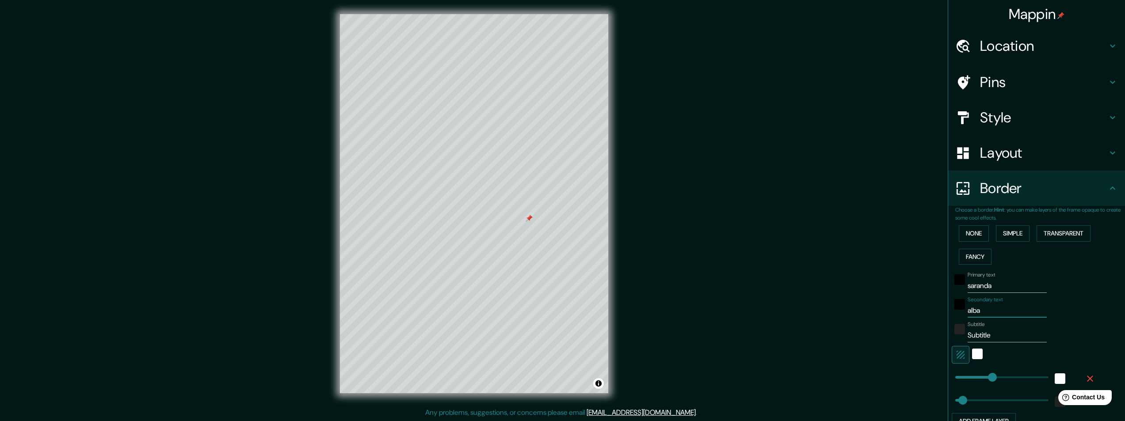
type input "49"
type input "albani"
type input "243"
type input "49"
type input "albania"
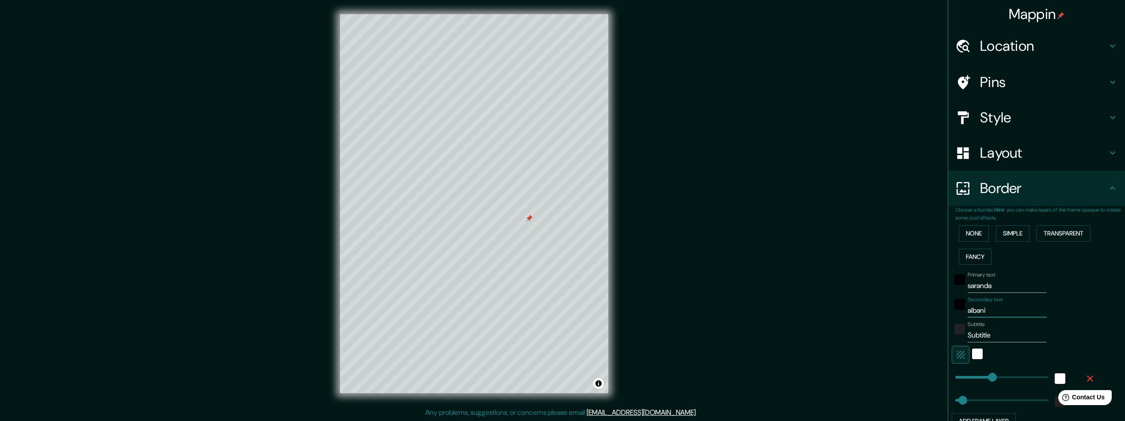
type input "243"
type input "49"
type input "albania"
drag, startPoint x: 987, startPoint y: 336, endPoint x: 823, endPoint y: 328, distance: 164.2
click at [823, 328] on div "Mappin Location Saranda, Vlorë, Albania Pins Style Layout Border Choose a borde…" at bounding box center [562, 211] width 1125 height 422
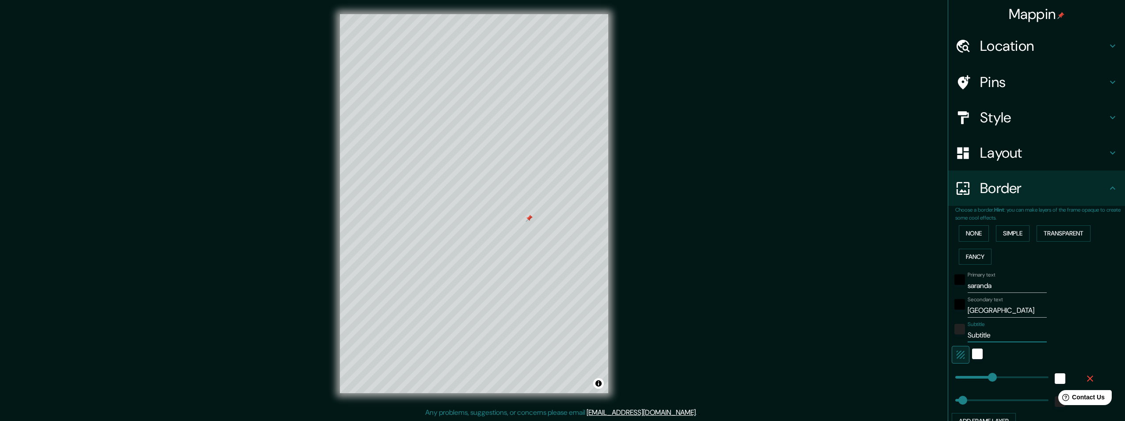
type input "3"
type input "243"
type input "49"
type input "39"
type input "243"
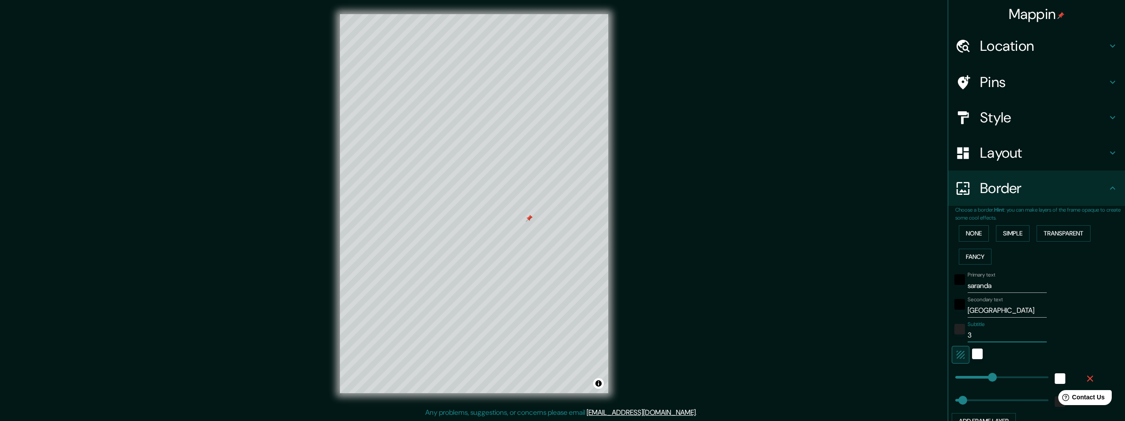
type input "49"
type input "39."
type input "243"
type input "49"
type input "39.8"
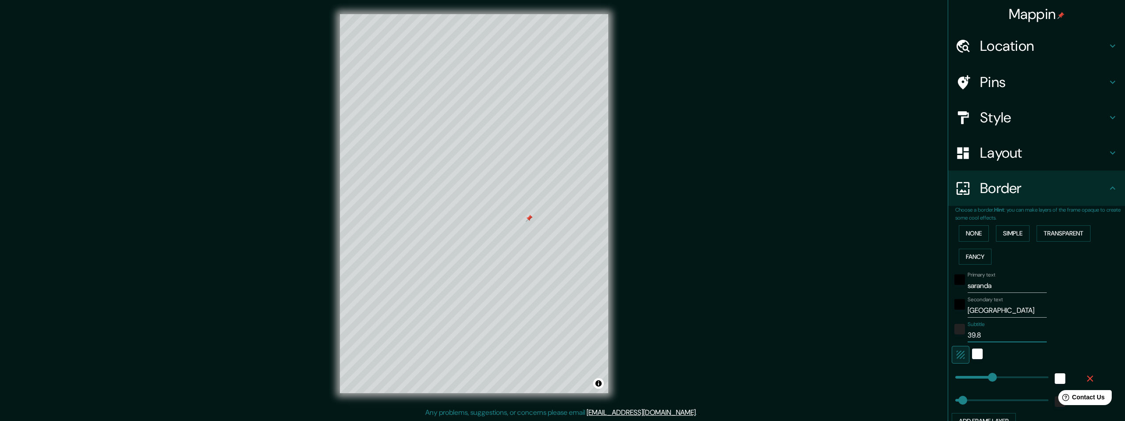
type input "243"
type input "49"
type input "39.87"
type input "243"
type input "49"
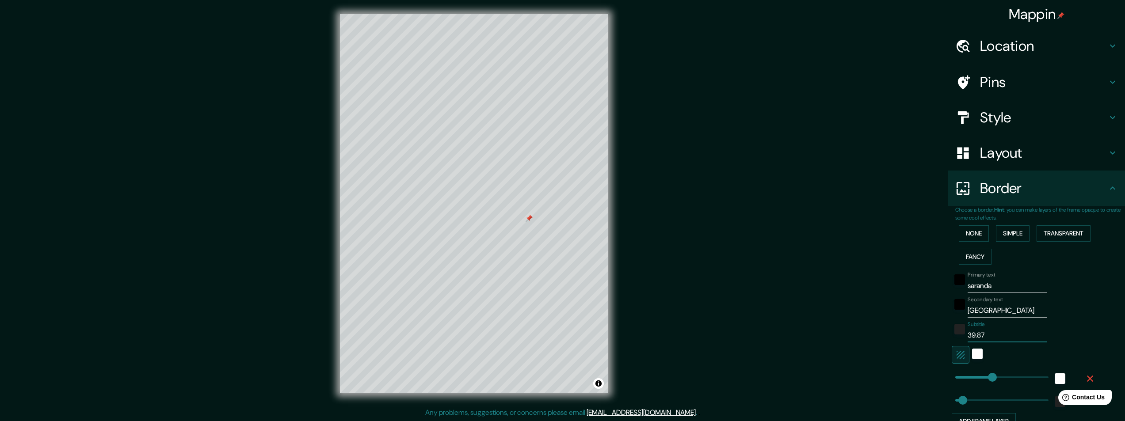
type input "39.875"
type input "243"
type input "49"
type input "39.875°"
type input "243"
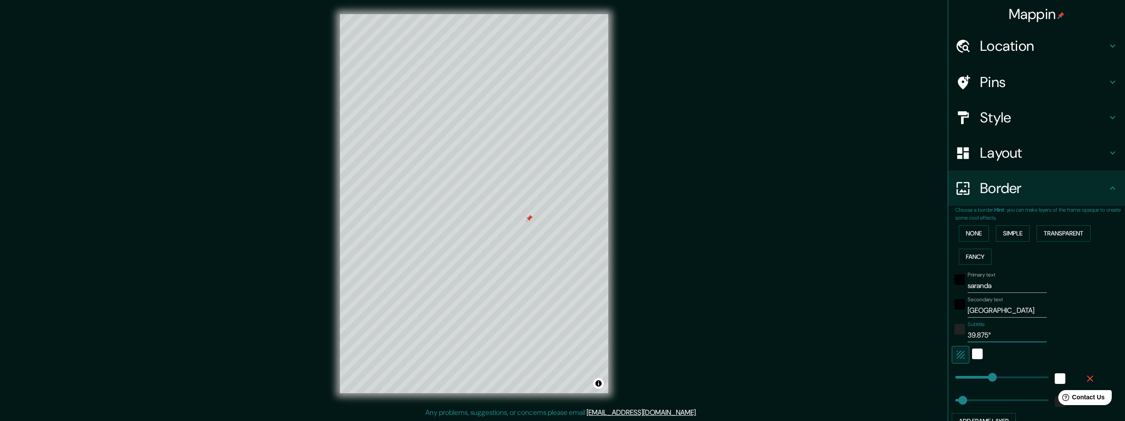
type input "49"
type input "39.875°"
type input "243"
type input "49"
type input "39.875° N"
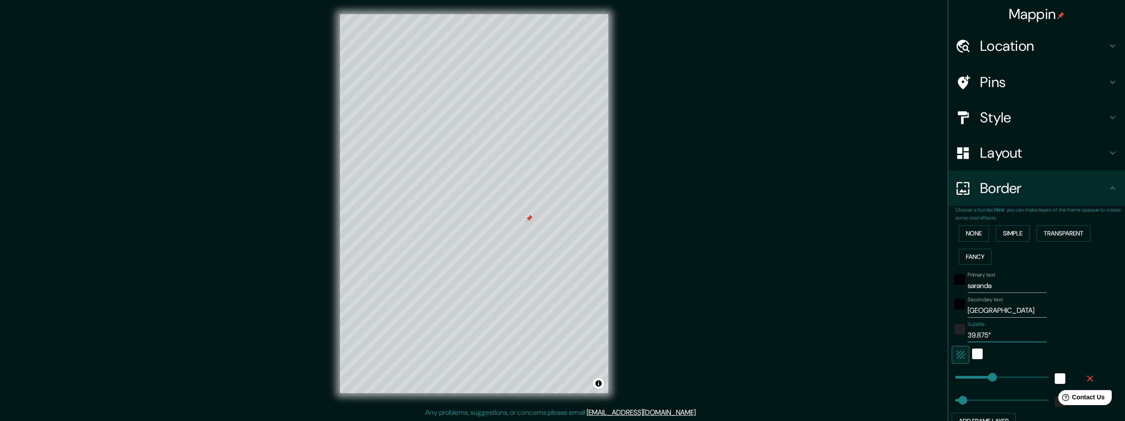
type input "243"
type input "49"
type input "39.875° N"
type input "243"
type input "49"
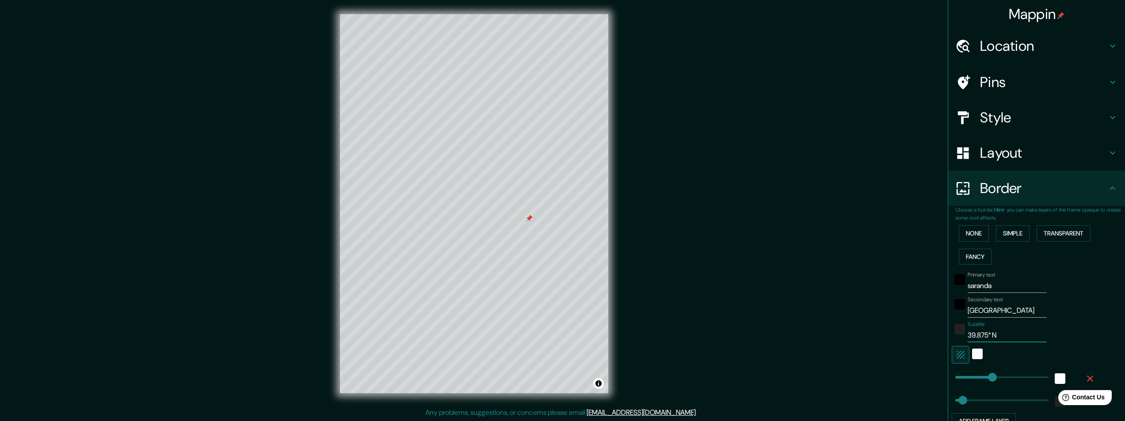
type input "39.875° N /"
type input "243"
type input "49"
type input "39.875° N /"
type input "243"
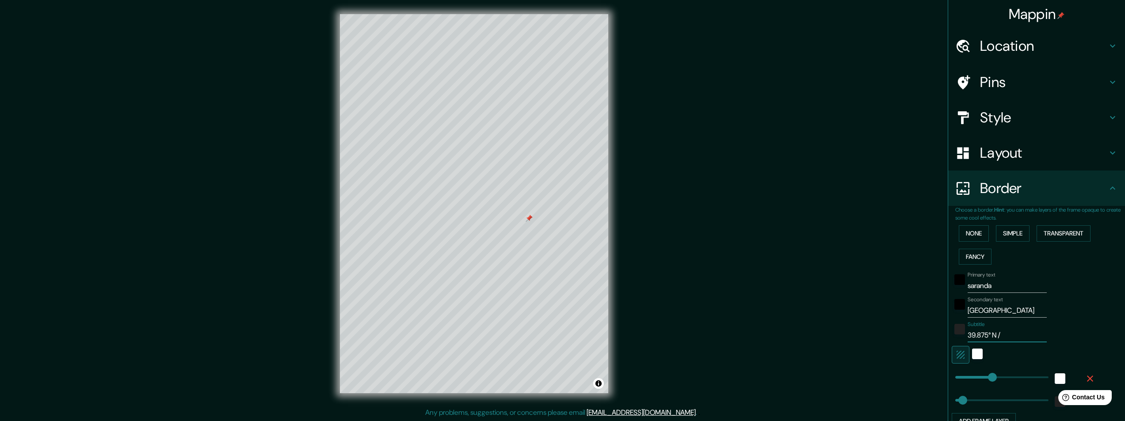
type input "49"
type input "39.875° N / 2"
type input "243"
type input "49"
type input "39.875° N / 20"
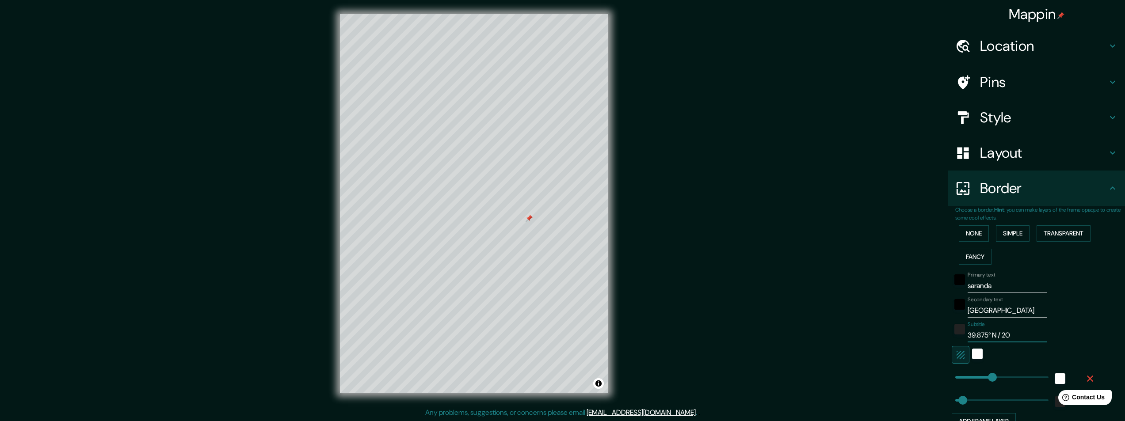
type input "243"
type input "49"
type input "39.875° N / 20."
type input "243"
type input "49"
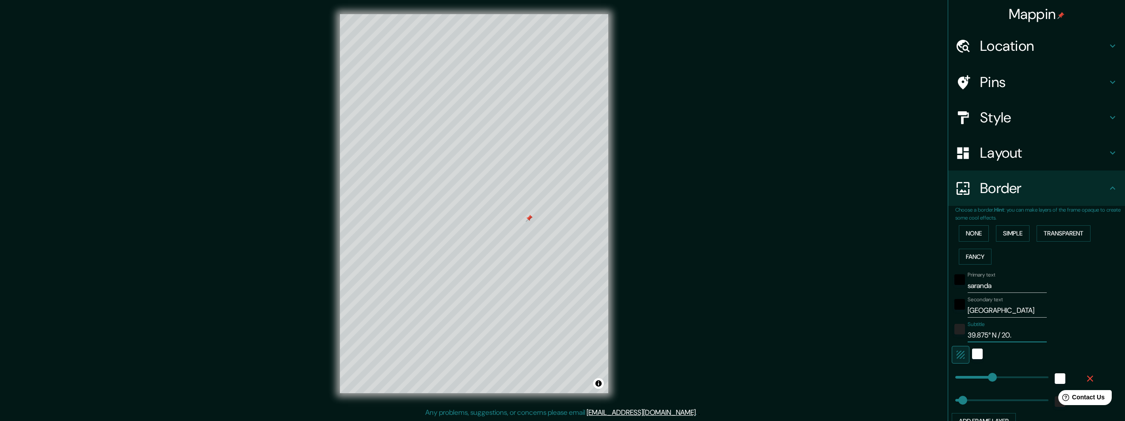
type input "39.875° N / 20.0"
type input "243"
type input "49"
type input "39.875° N / 20.00"
type input "243"
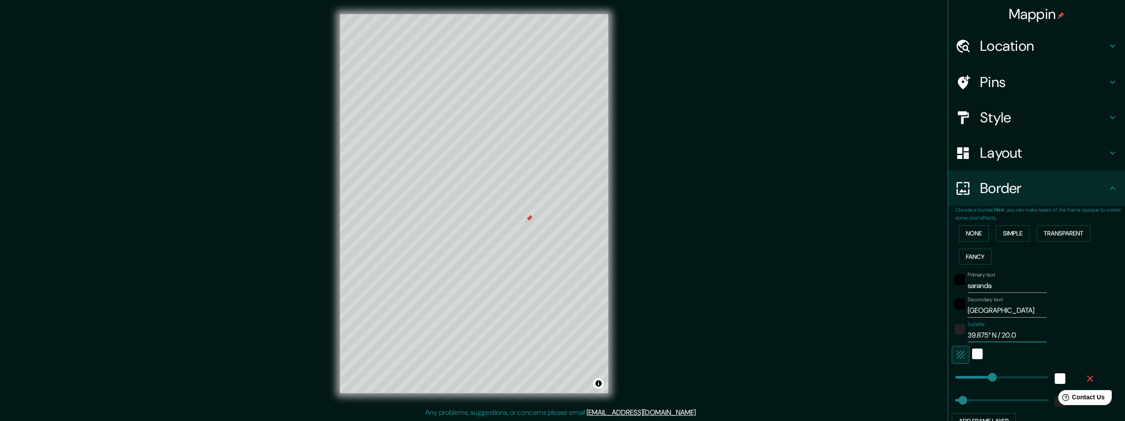
type input "49"
type input "39.875° N / 20.007"
type input "243"
type input "49"
type input "39.875° N / 20.007"
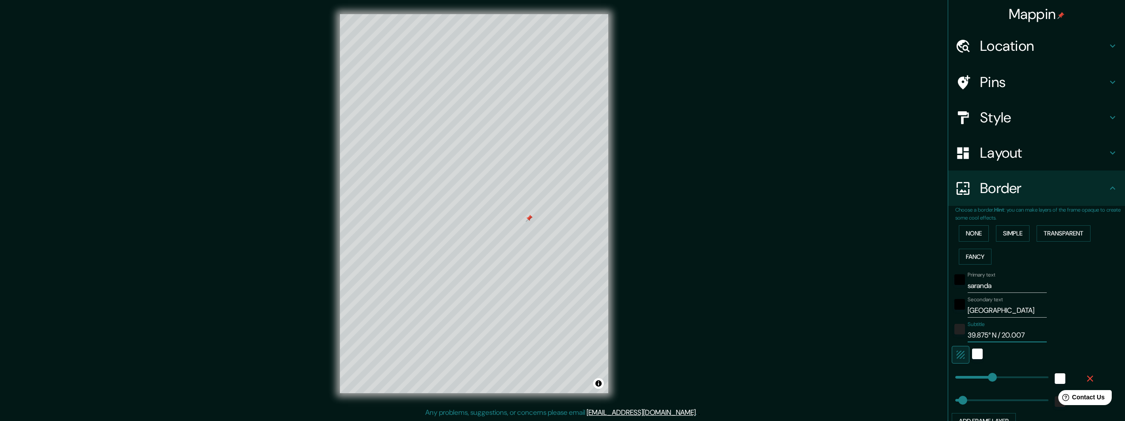
type input "243"
type input "49"
type input "39.875° N / 20.007 E"
type input "243"
type input "49"
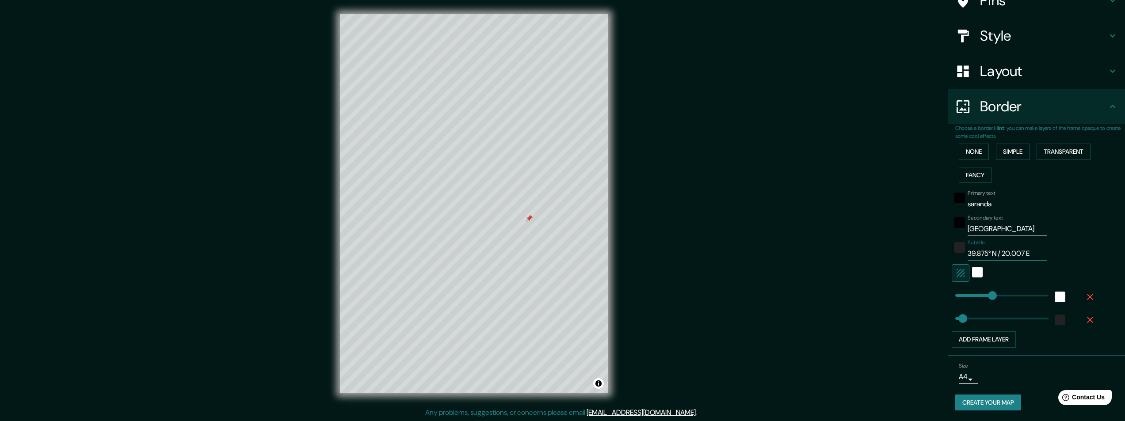
scroll to position [0, 0]
type input "39.875° N / 20.007 E"
click at [965, 378] on body "Mappin Location Saranda, Vlorë, Albania Pins Style Layout Border Choose a borde…" at bounding box center [562, 210] width 1125 height 421
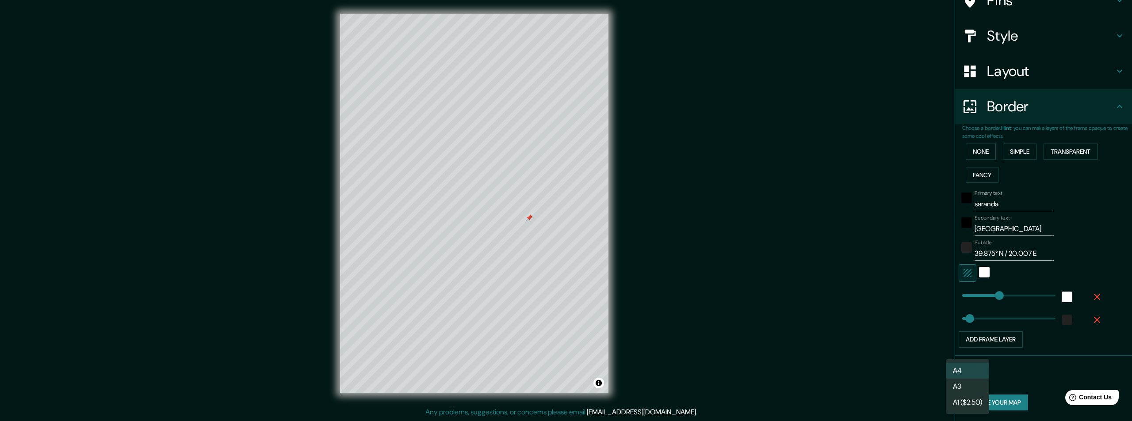
click at [959, 400] on li "A1 ($2.50)" at bounding box center [966, 403] width 43 height 16
type input "a3"
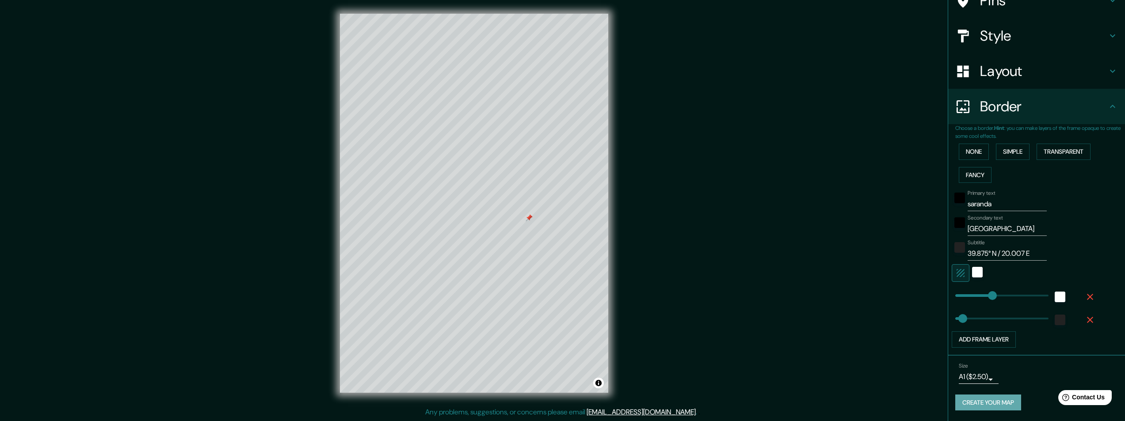
click at [975, 405] on button "Create your map" at bounding box center [988, 403] width 66 height 16
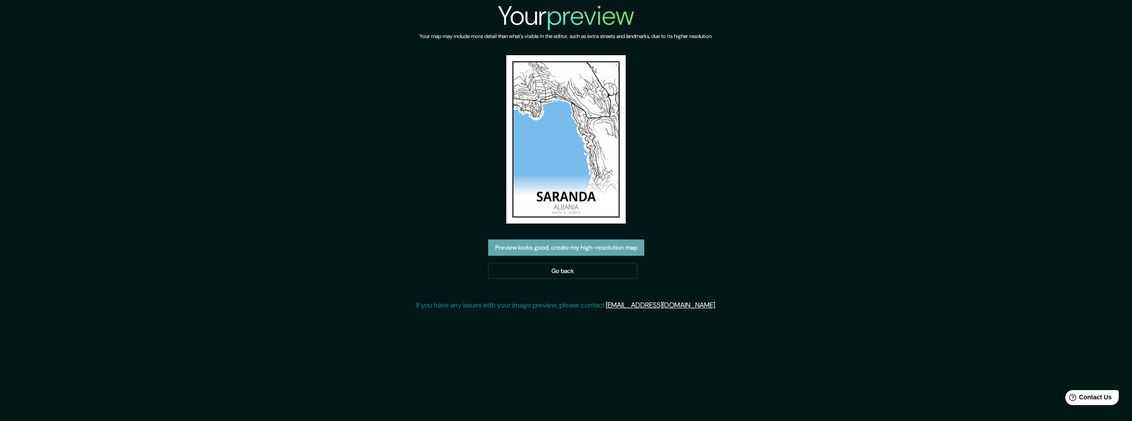
click at [559, 249] on button "Preview looks good, create my high-resolution map" at bounding box center [566, 248] width 156 height 16
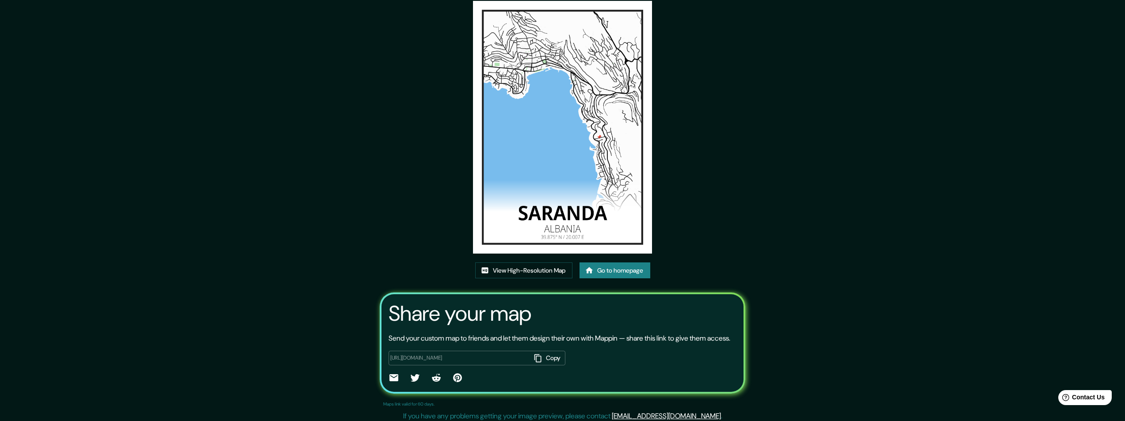
scroll to position [0, 202]
